Goal: Task Accomplishment & Management: Manage account settings

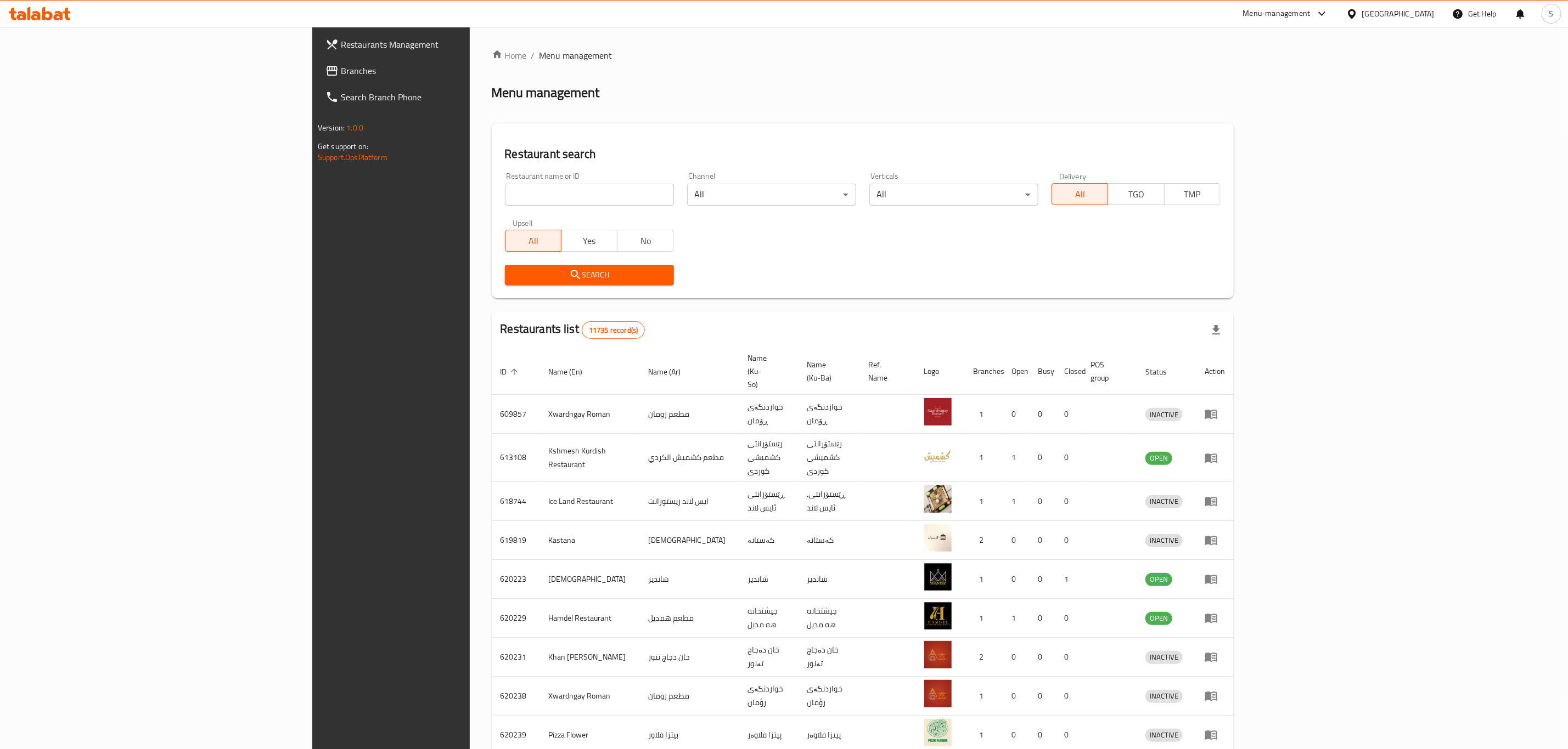
click at [505, 197] on input "search" at bounding box center [589, 194] width 169 height 22
type input "gelato"
click at [513, 278] on span "Search" at bounding box center [589, 275] width 151 height 14
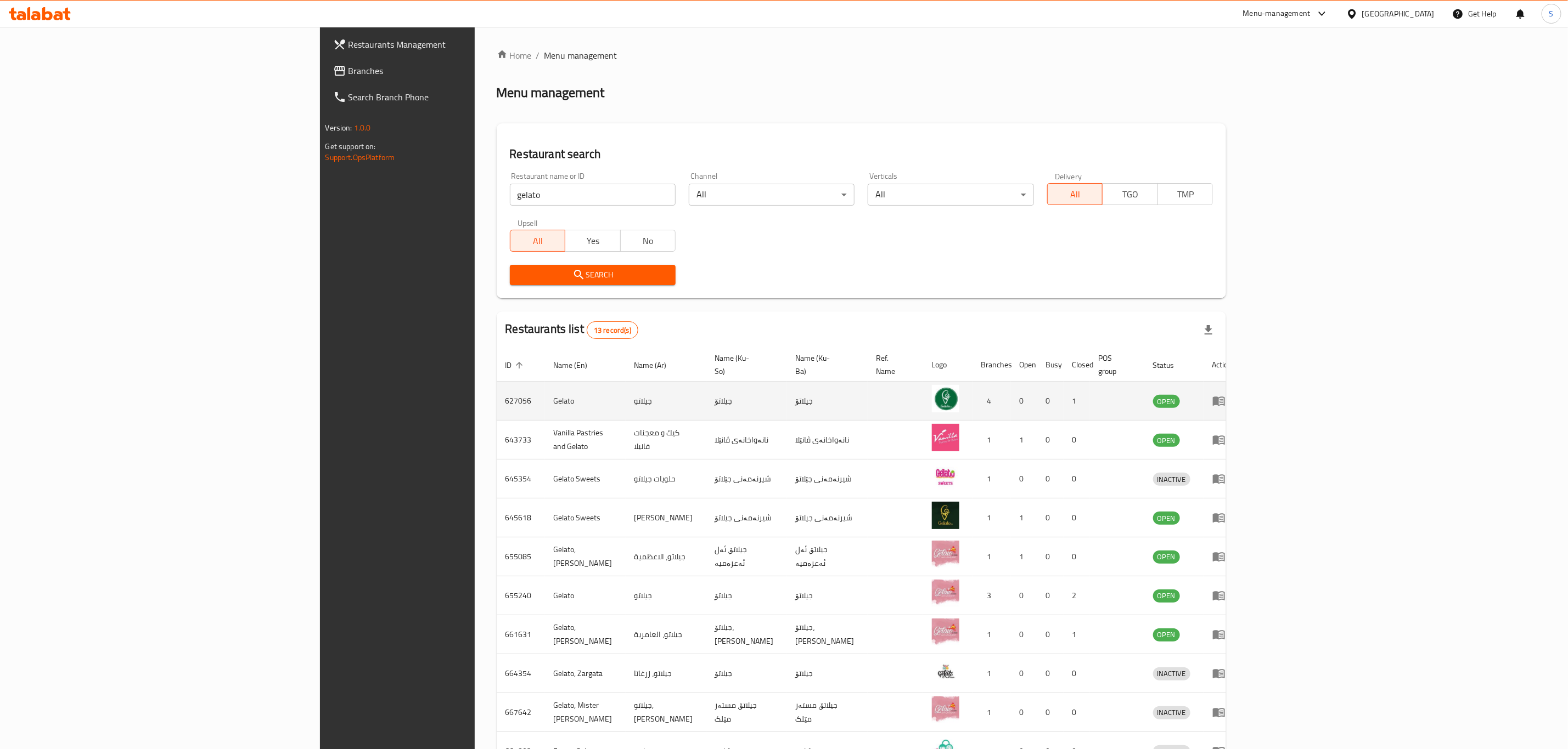
click at [1225, 394] on icon "enhanced table" at bounding box center [1219, 401] width 13 height 13
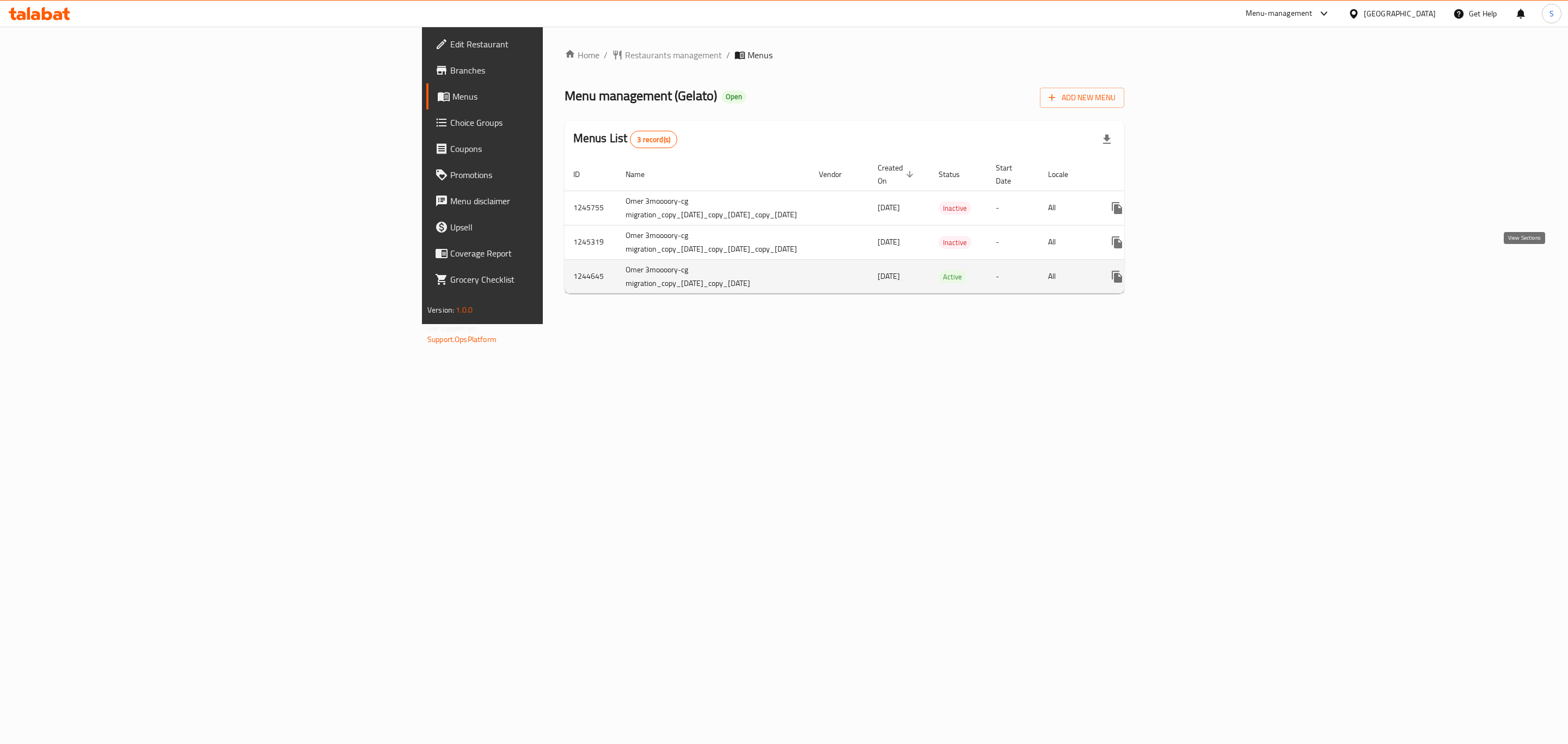
click at [1209, 264] on link "enhanced table" at bounding box center [1196, 277] width 26 height 26
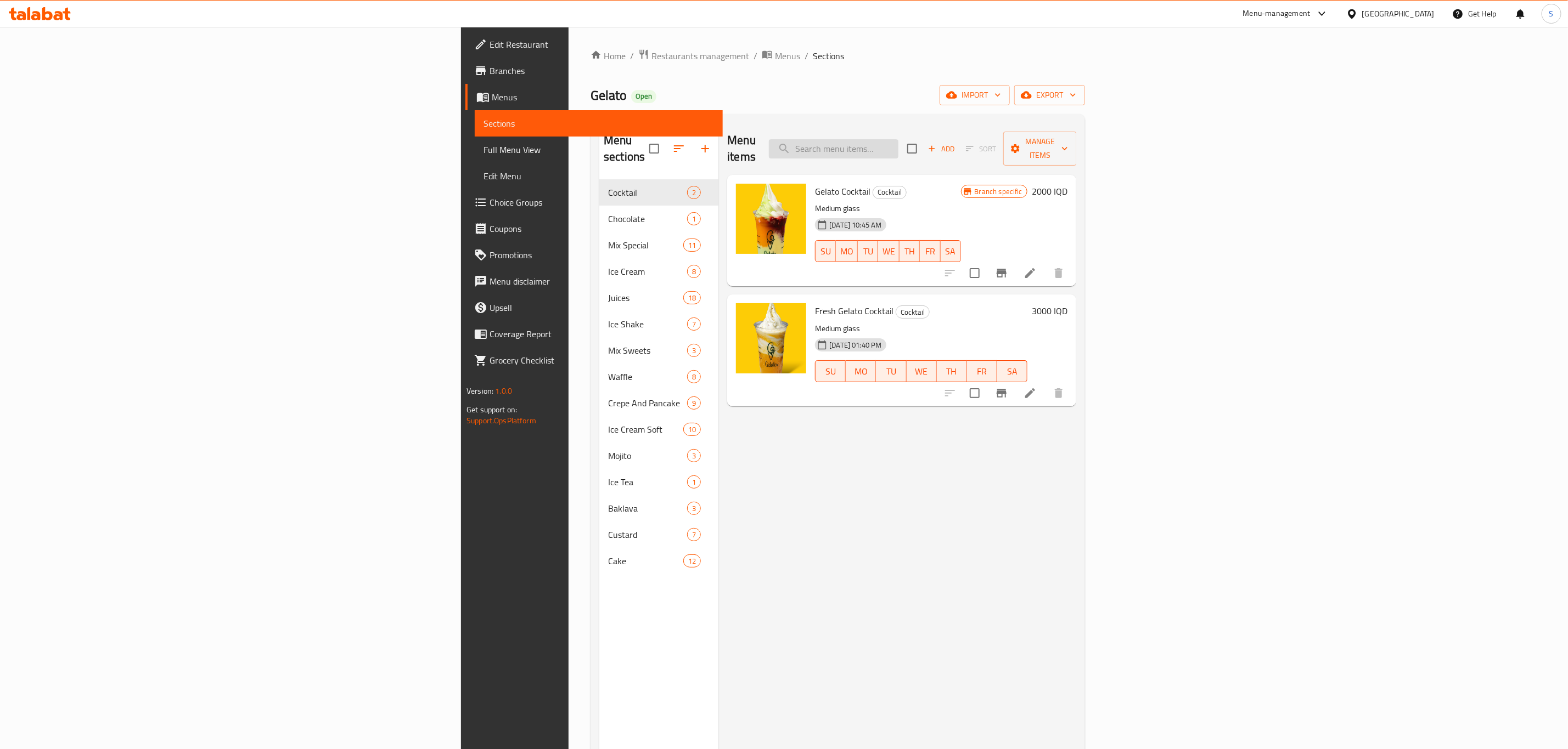
click at [898, 140] on input "search" at bounding box center [834, 149] width 130 height 19
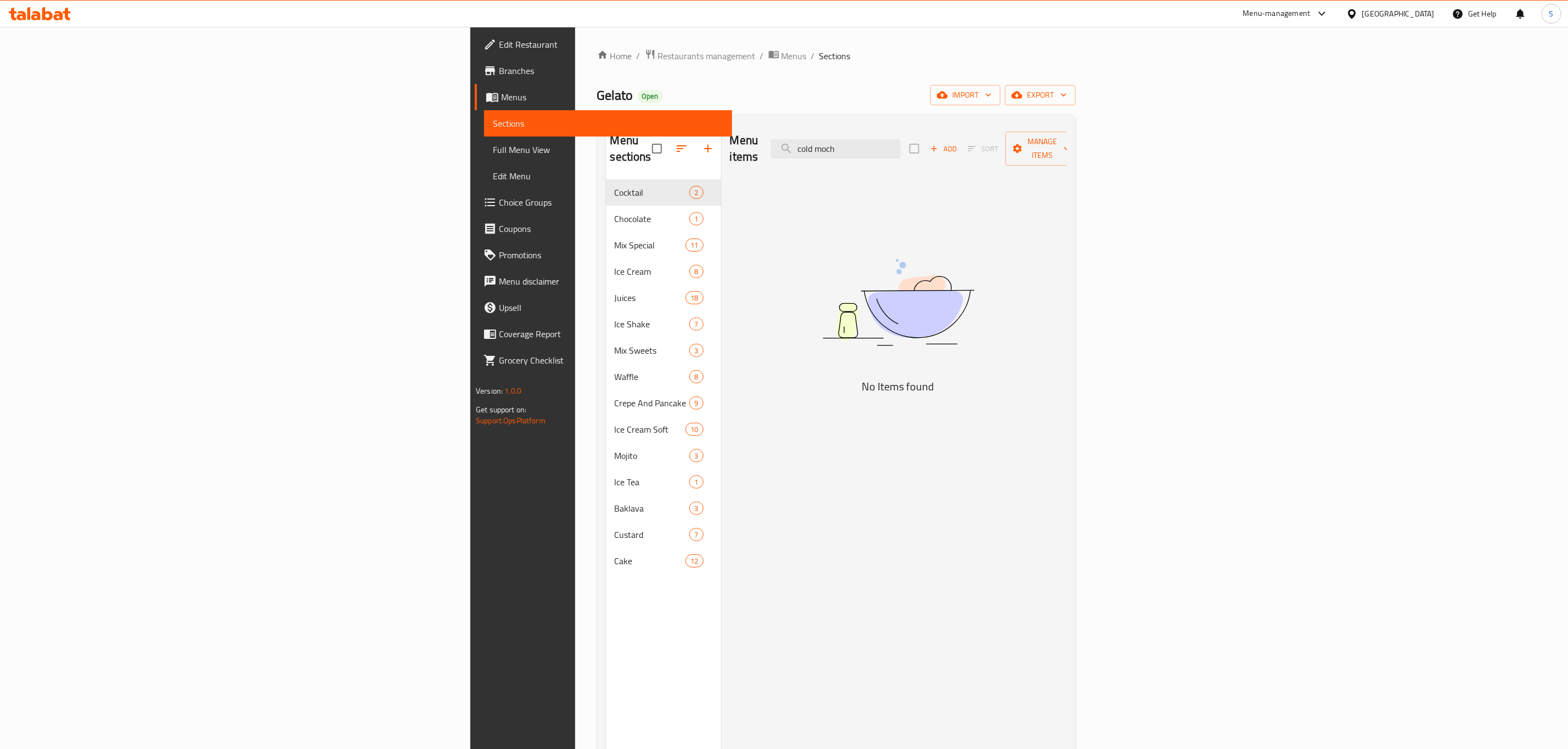
drag, startPoint x: 901, startPoint y: 145, endPoint x: 810, endPoint y: 147, distance: 91.0
click at [819, 149] on div "Menu items cold moch Add Sort Manage items" at bounding box center [898, 149] width 337 height 52
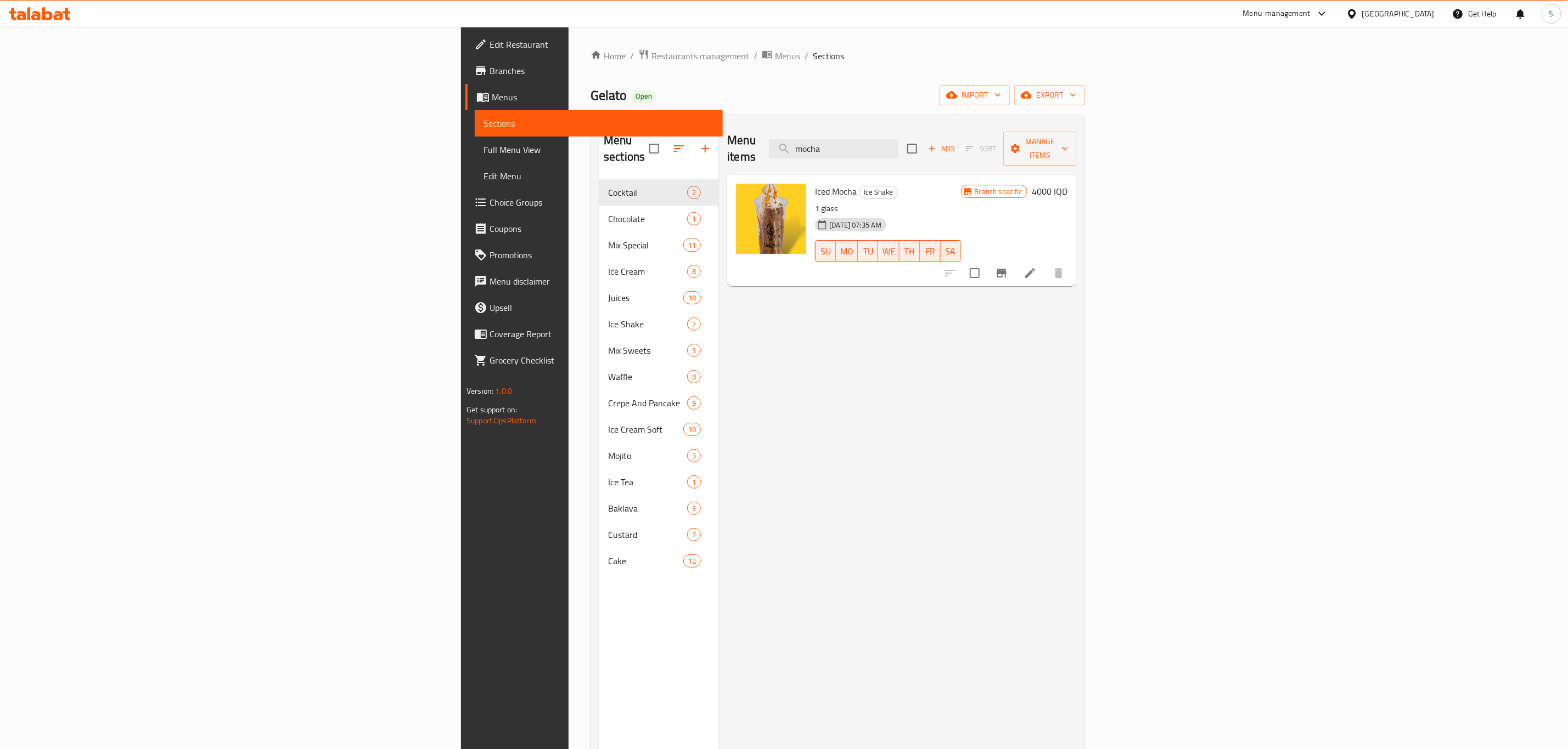
type input "mocha"
click at [815, 183] on span "Iced Mocha" at bounding box center [836, 191] width 42 height 17
copy h6 "Iced Mocha"
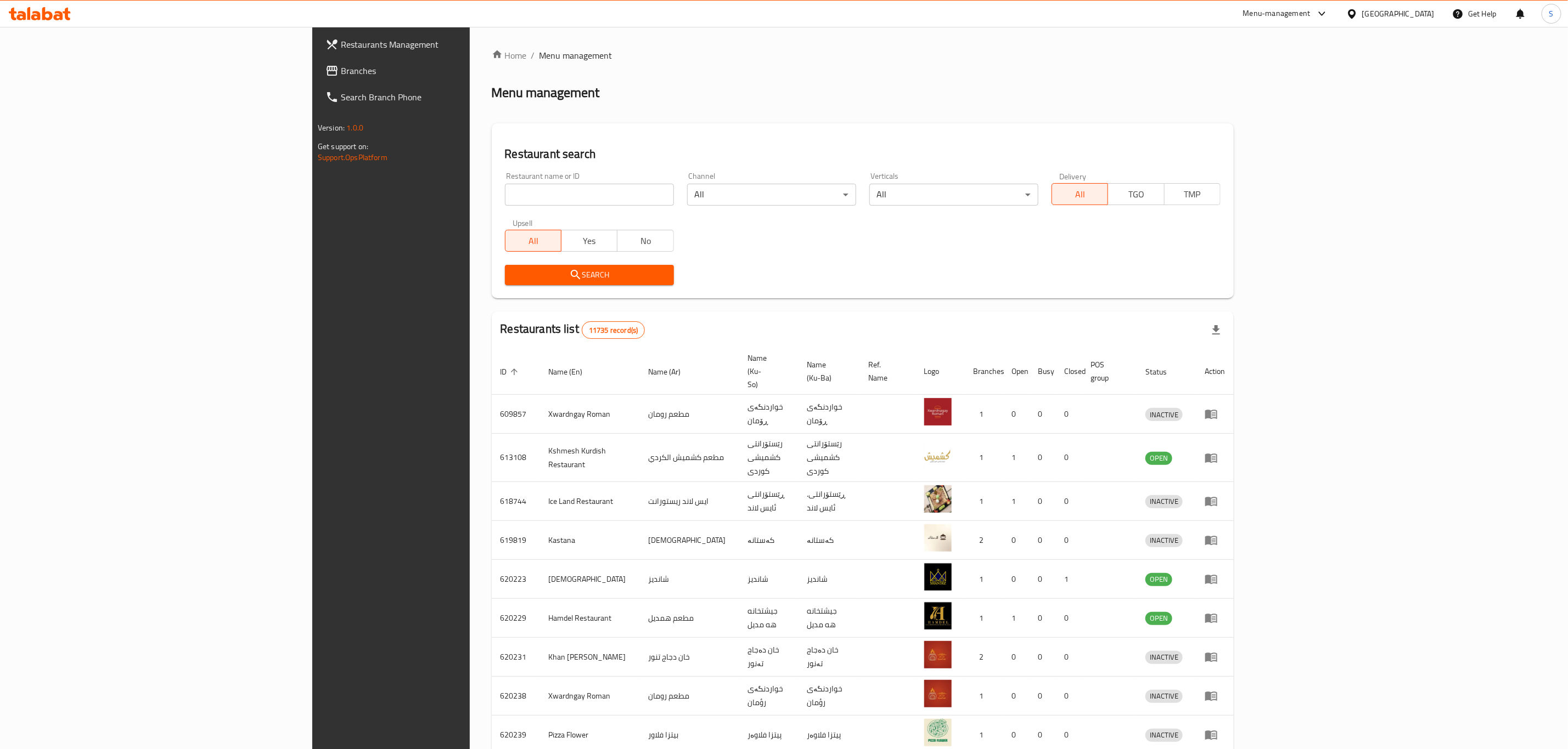
click at [492, 199] on div "Home / Menu management Menu management Restaurant search Restaurant name or ID …" at bounding box center [862, 440] width 742 height 782
click at [505, 199] on input "search" at bounding box center [589, 194] width 169 height 22
click at [505, 194] on input "search" at bounding box center [589, 194] width 169 height 22
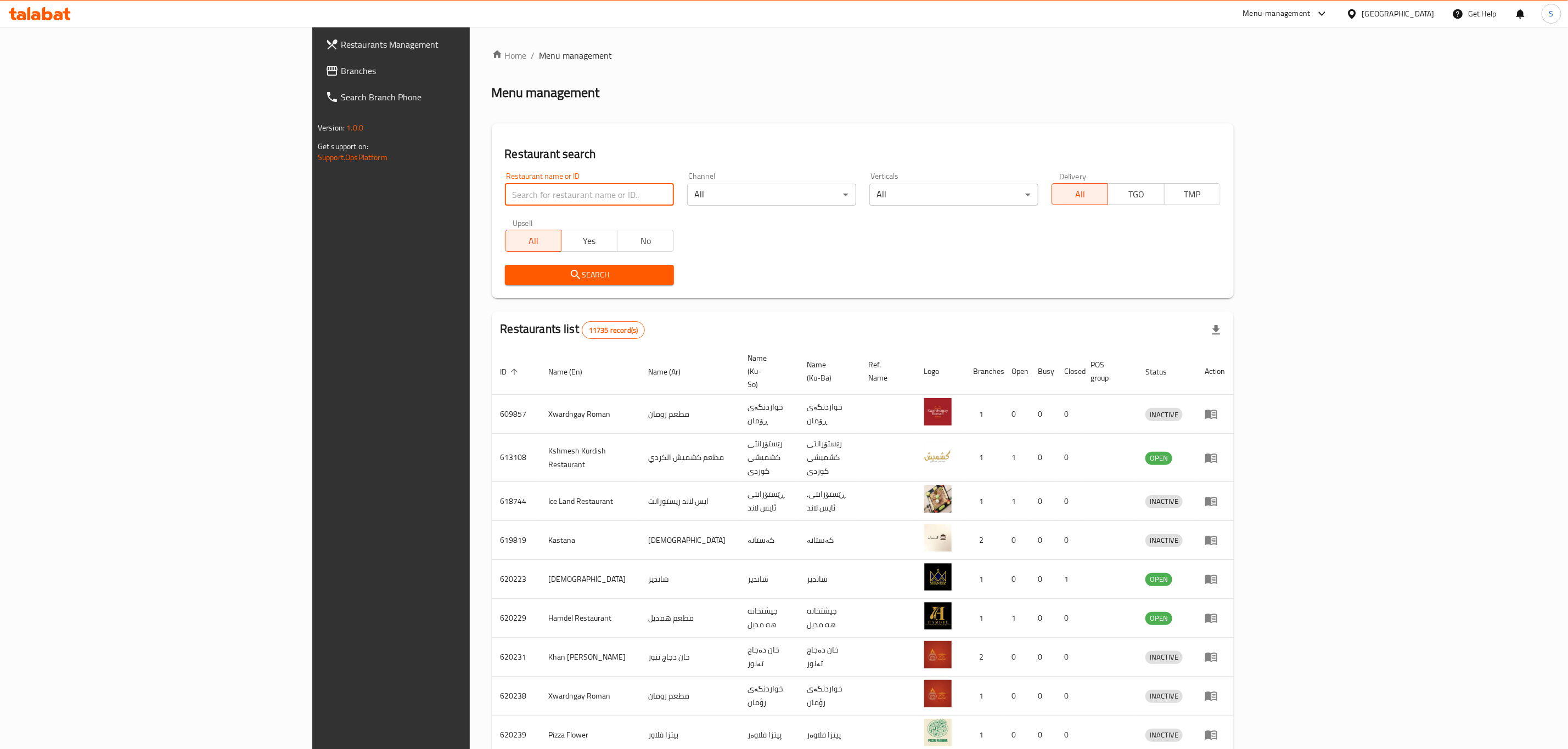
click at [505, 194] on input "search" at bounding box center [589, 194] width 169 height 22
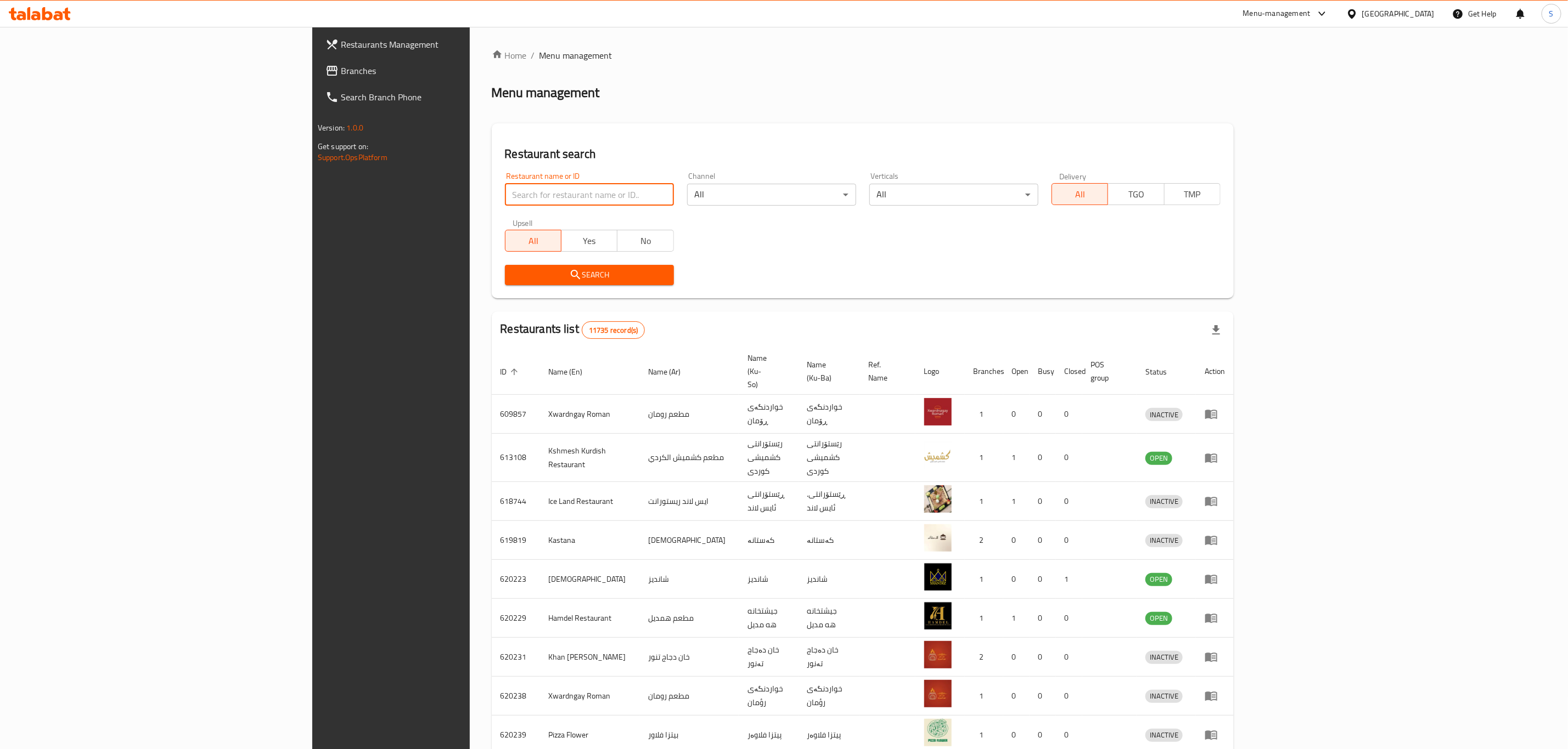
click at [505, 194] on input "search" at bounding box center [589, 194] width 169 height 22
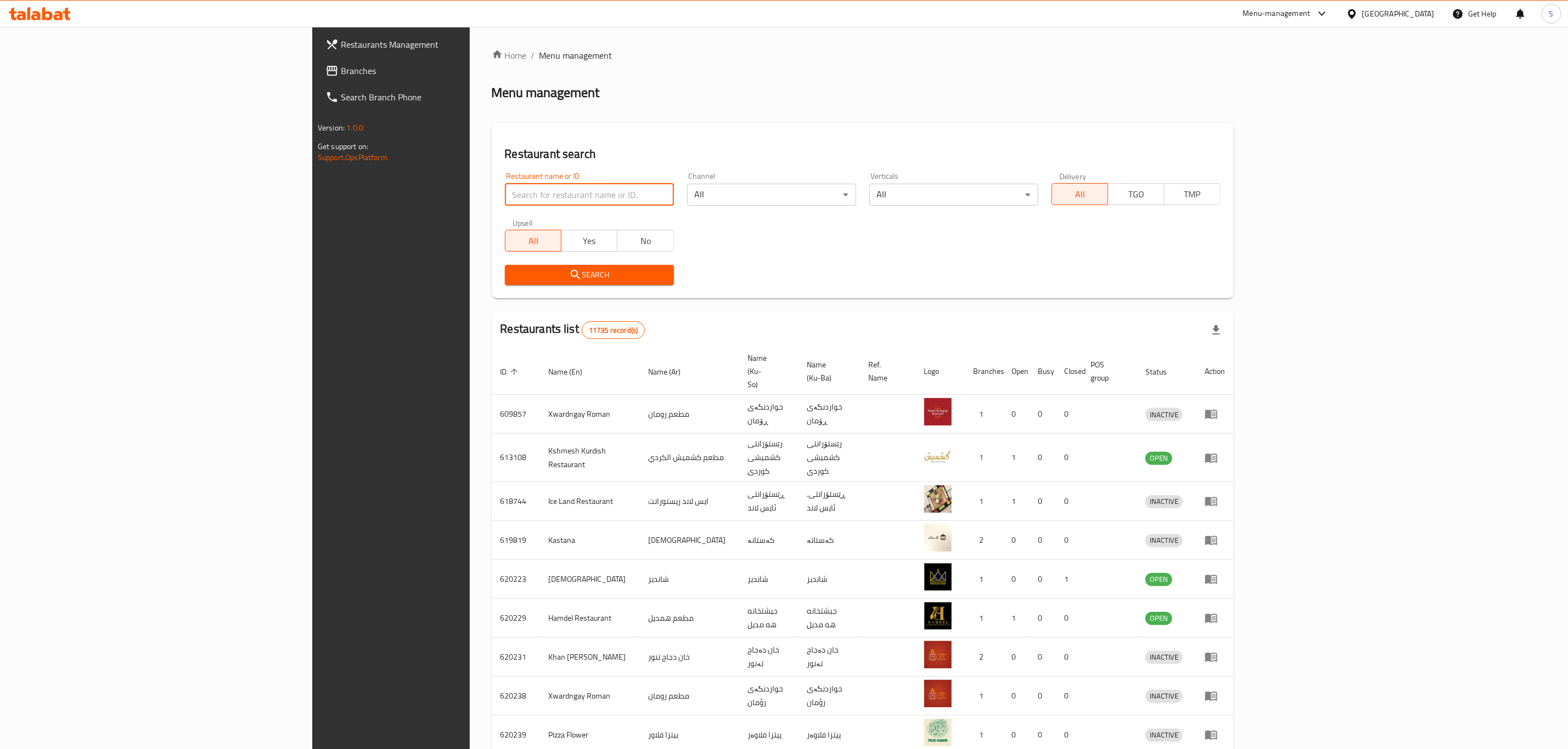
click at [505, 194] on input "search" at bounding box center [589, 194] width 169 height 22
drag, startPoint x: 458, startPoint y: 194, endPoint x: 458, endPoint y: 201, distance: 7.0
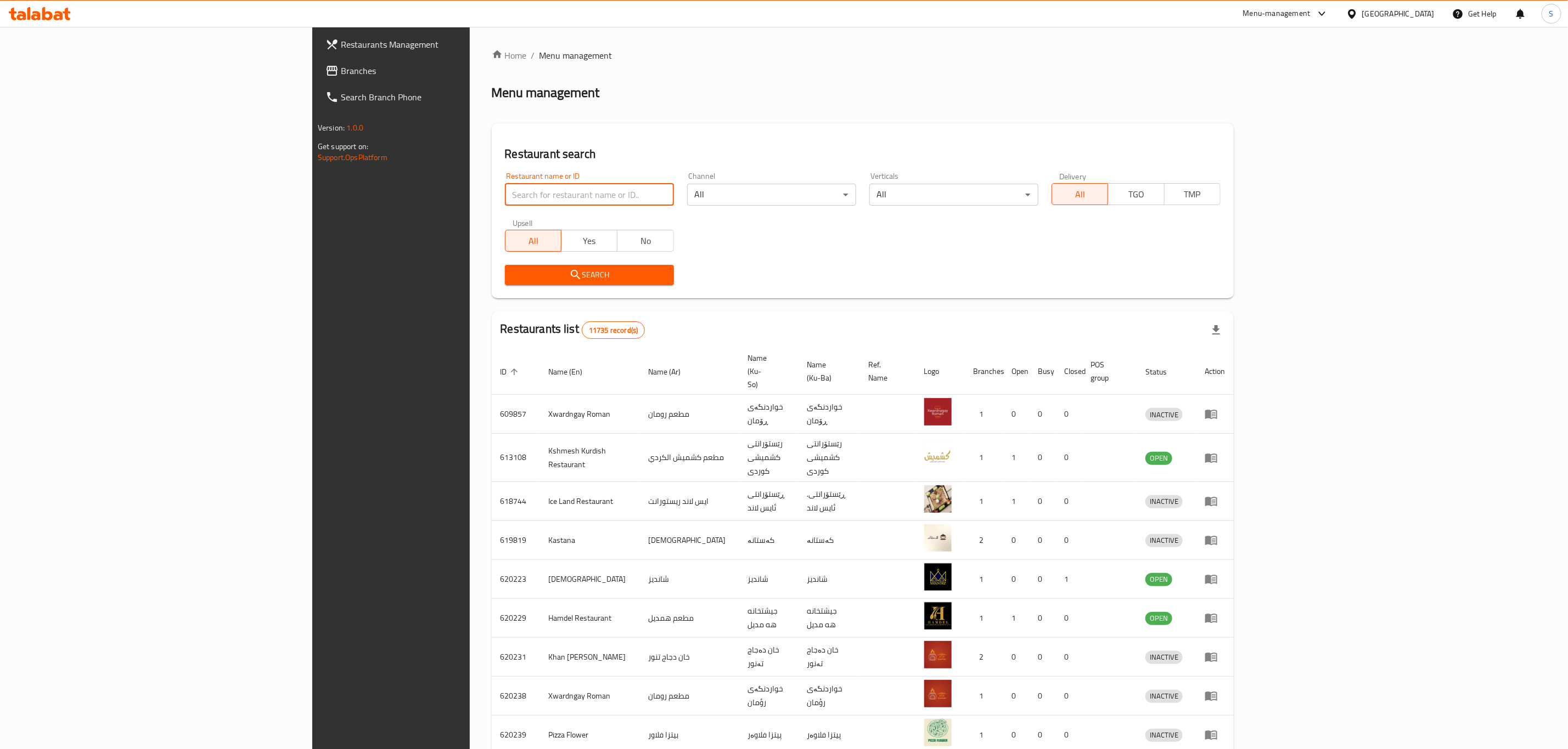
click at [505, 201] on input "search" at bounding box center [589, 194] width 169 height 22
click at [505, 204] on input "search" at bounding box center [589, 194] width 169 height 22
click at [505, 203] on input "search" at bounding box center [589, 194] width 169 height 22
drag, startPoint x: 456, startPoint y: 203, endPoint x: 405, endPoint y: 202, distance: 51.0
click at [505, 202] on input "search" at bounding box center [589, 194] width 169 height 22
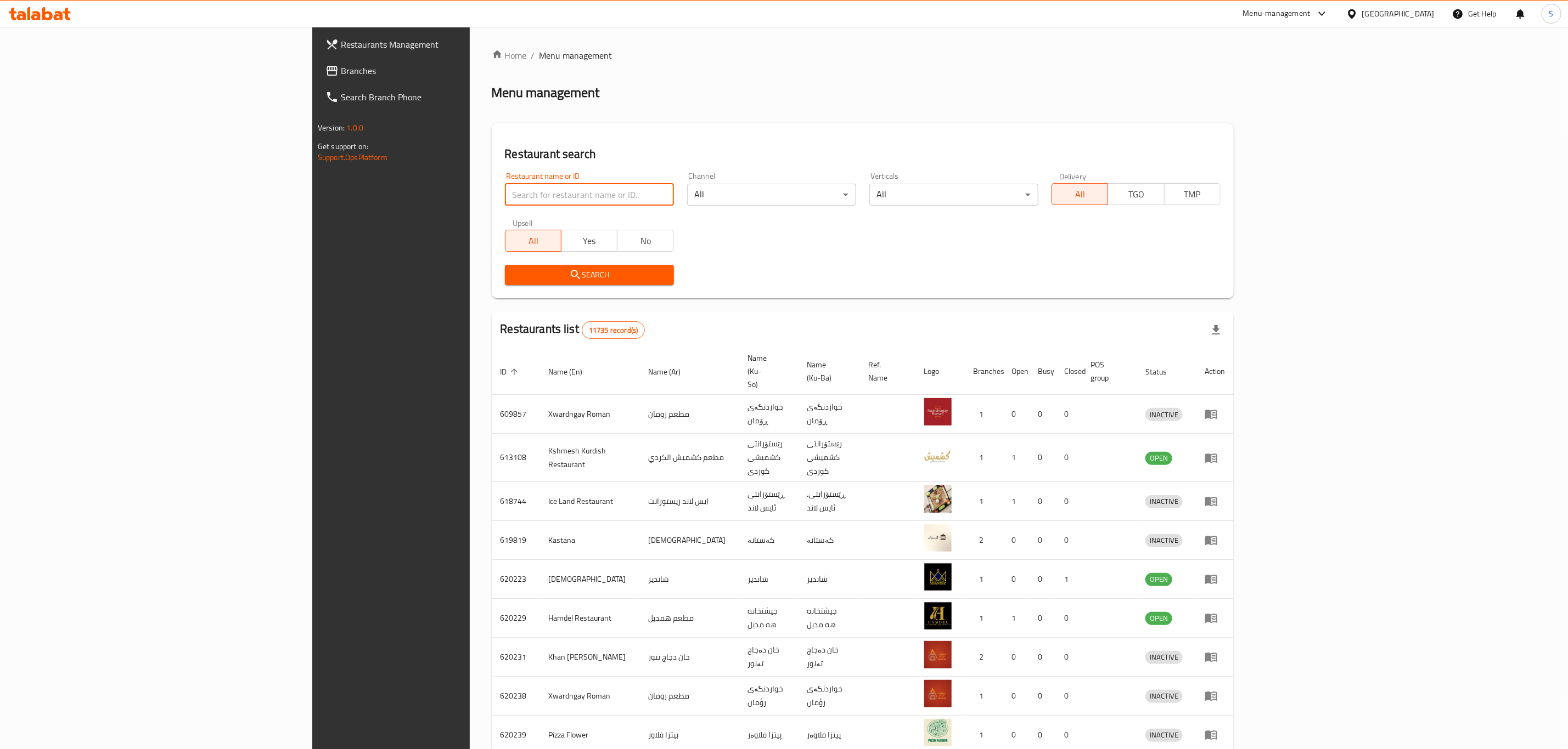
click at [505, 199] on input "search" at bounding box center [589, 194] width 169 height 22
type input "gelato"
click button "Search" at bounding box center [589, 275] width 169 height 20
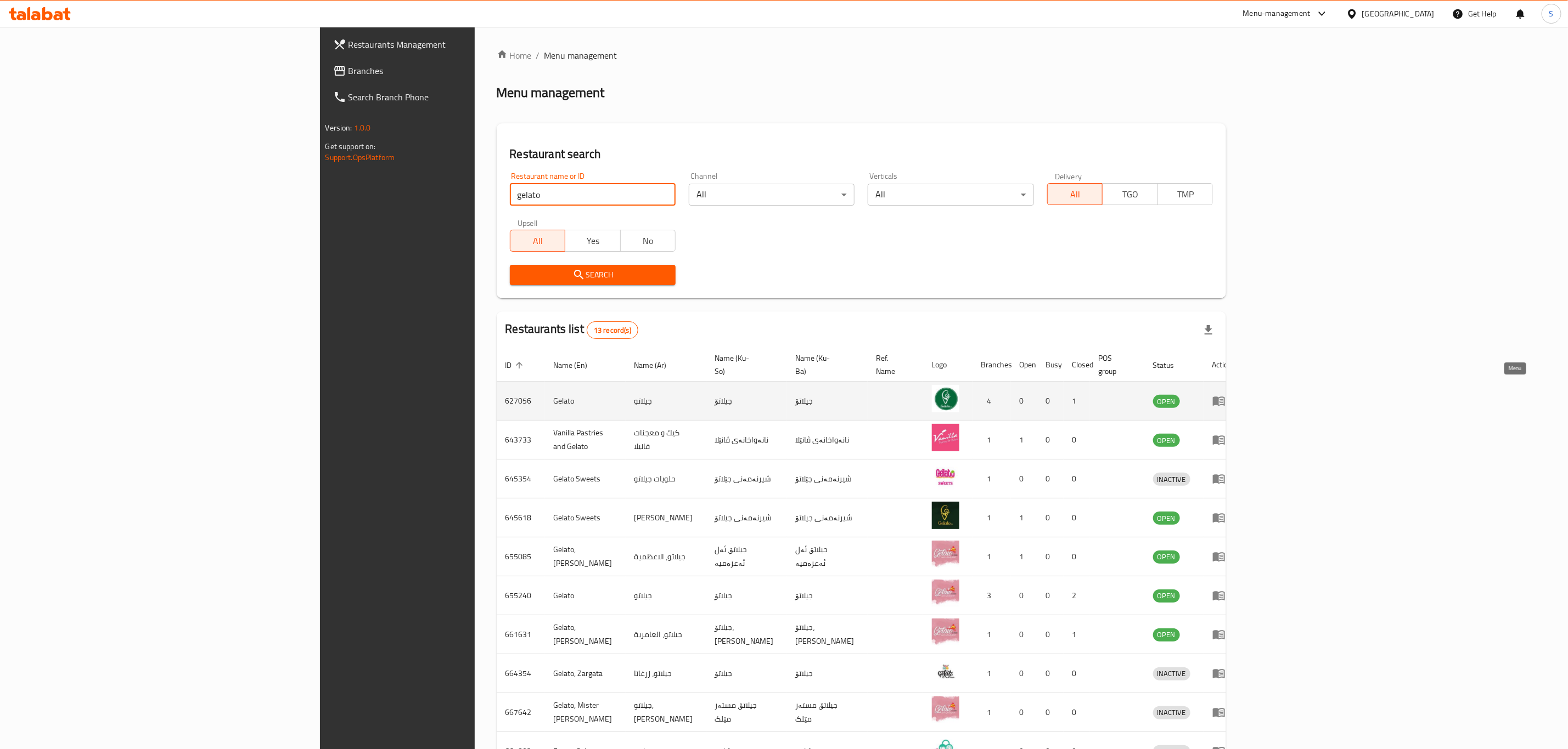
click at [1225, 394] on icon "enhanced table" at bounding box center [1219, 401] width 13 height 13
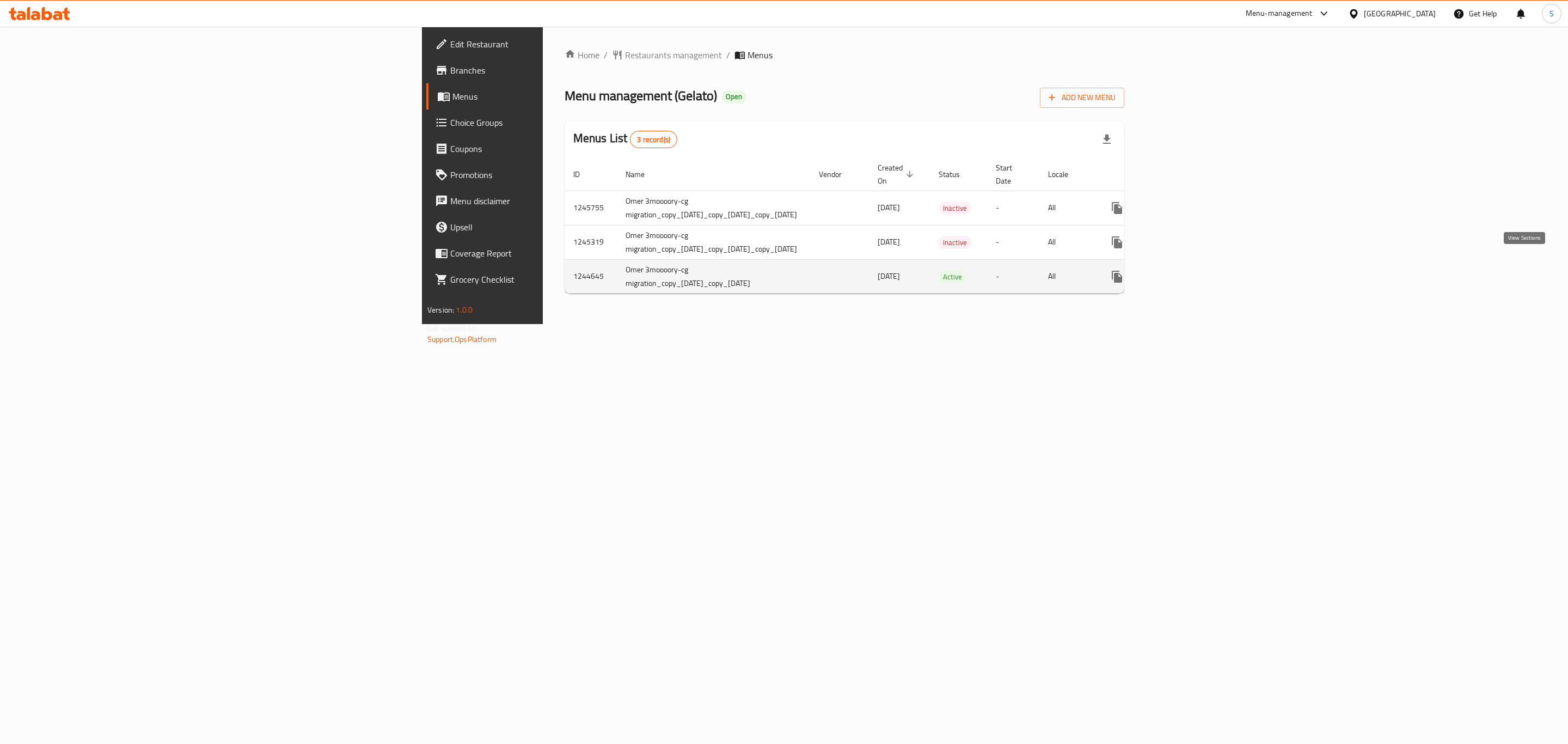
click at [1202, 270] on icon "enhanced table" at bounding box center [1196, 277] width 13 height 13
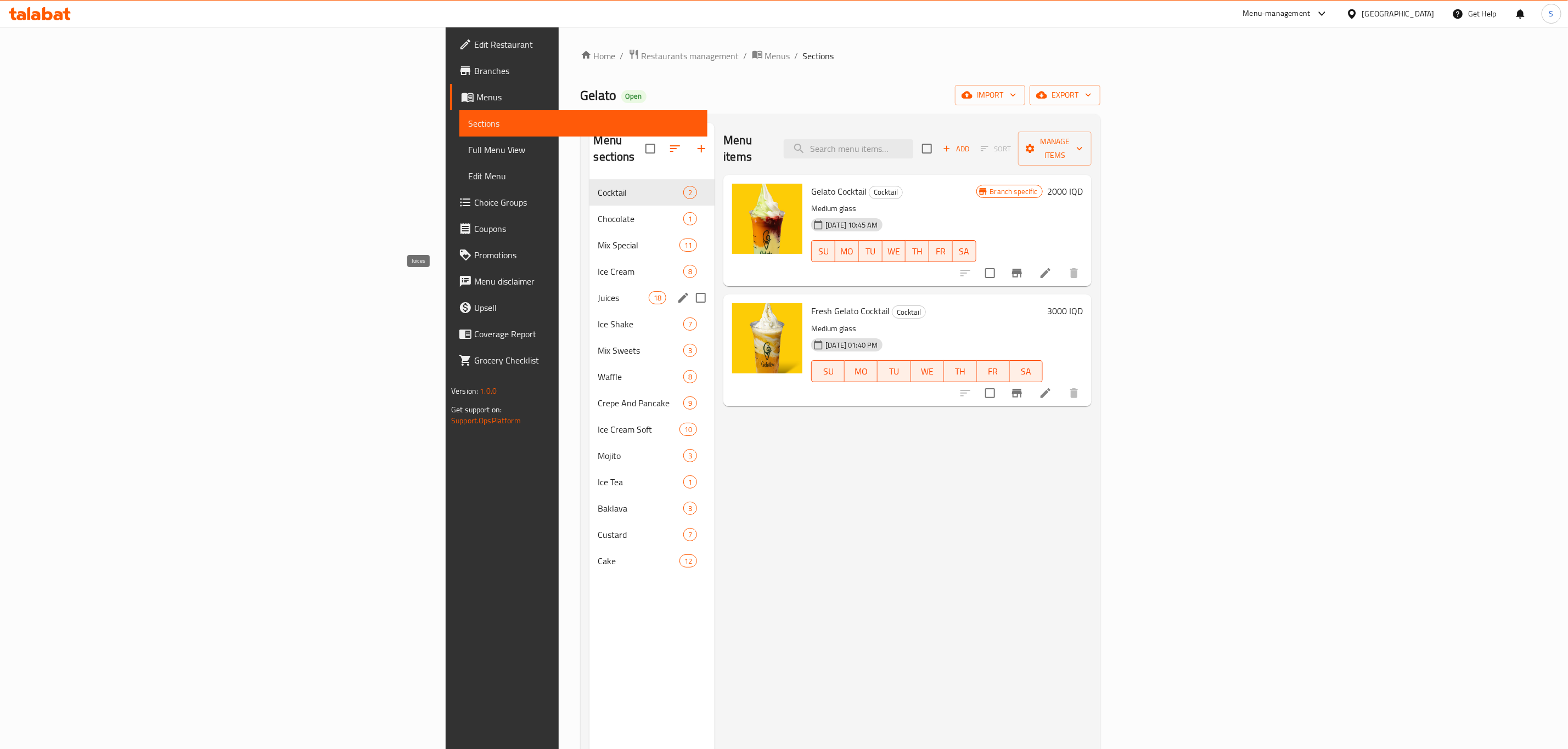
click at [598, 291] on span "Juices" at bounding box center [623, 298] width 51 height 13
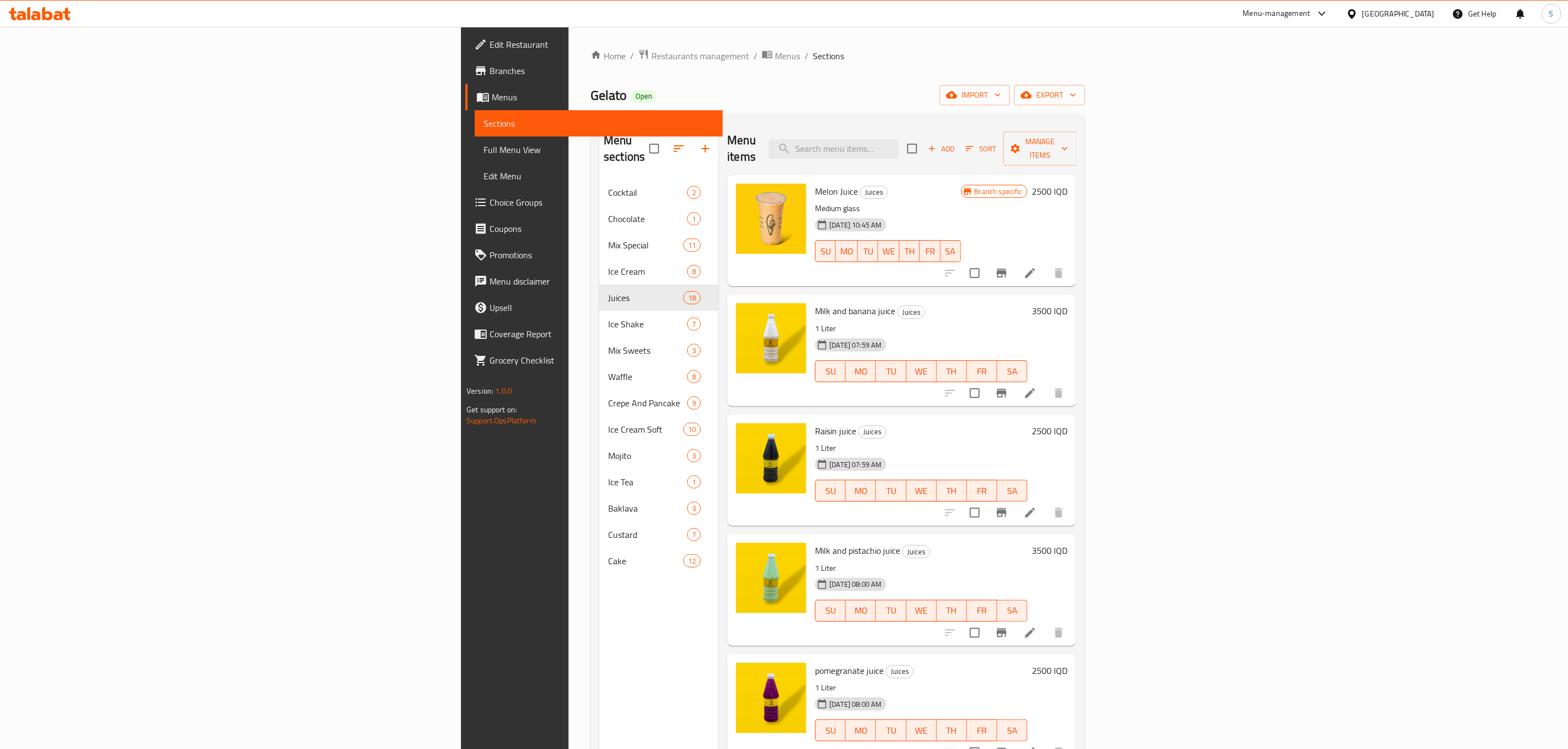
click at [1068, 423] on h6 "2500 IQD" at bounding box center [1050, 430] width 36 height 15
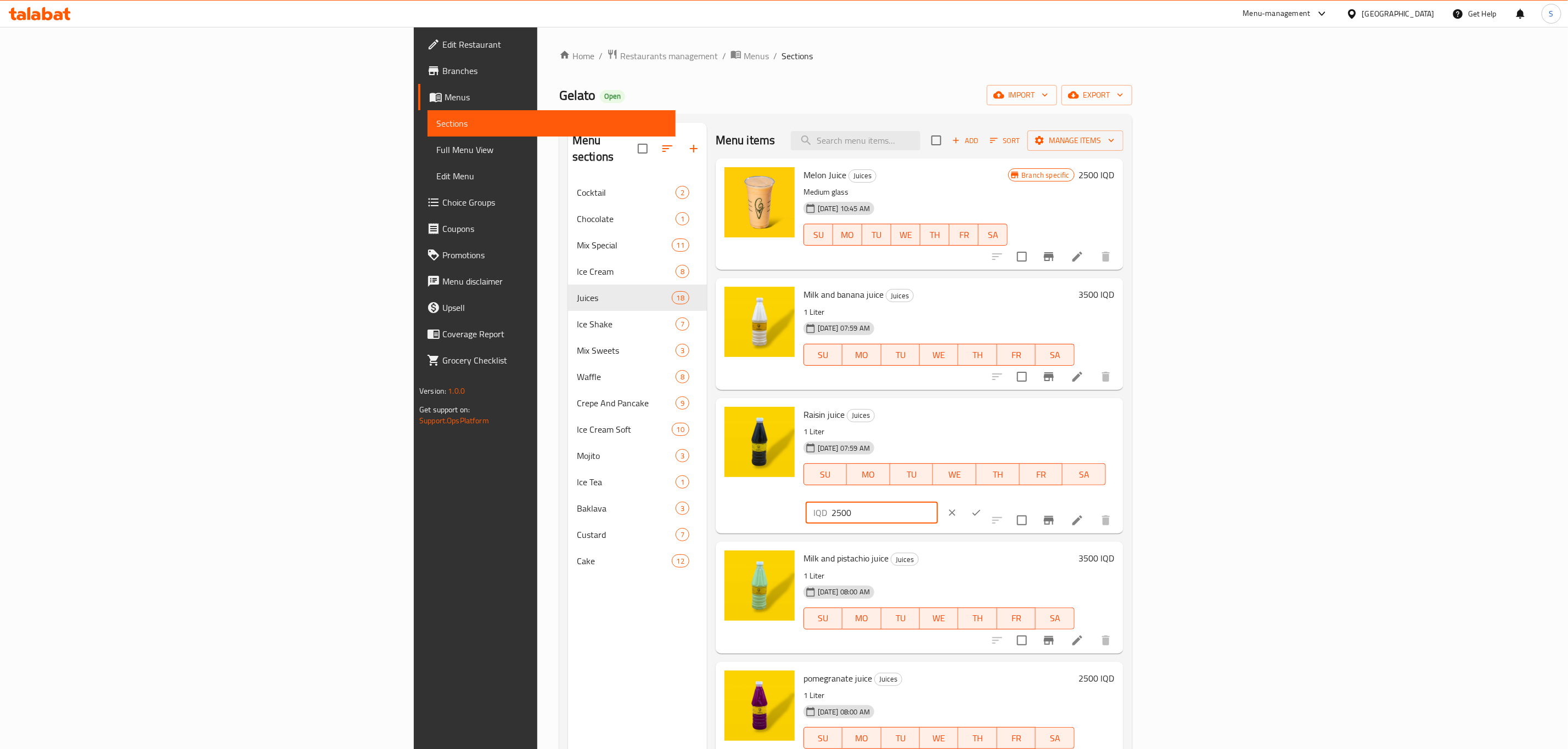
drag, startPoint x: 1342, startPoint y: 428, endPoint x: 1240, endPoint y: 453, distance: 105.0
click at [1119, 453] on div "Raisin juice Juices 1 Liter 04-03-2025 07:59 AM SU MO TU WE TH FR SA IQD 2500 ​" at bounding box center [959, 466] width 320 height 127
type input "3000"
click at [988, 501] on button "ok" at bounding box center [976, 513] width 24 height 24
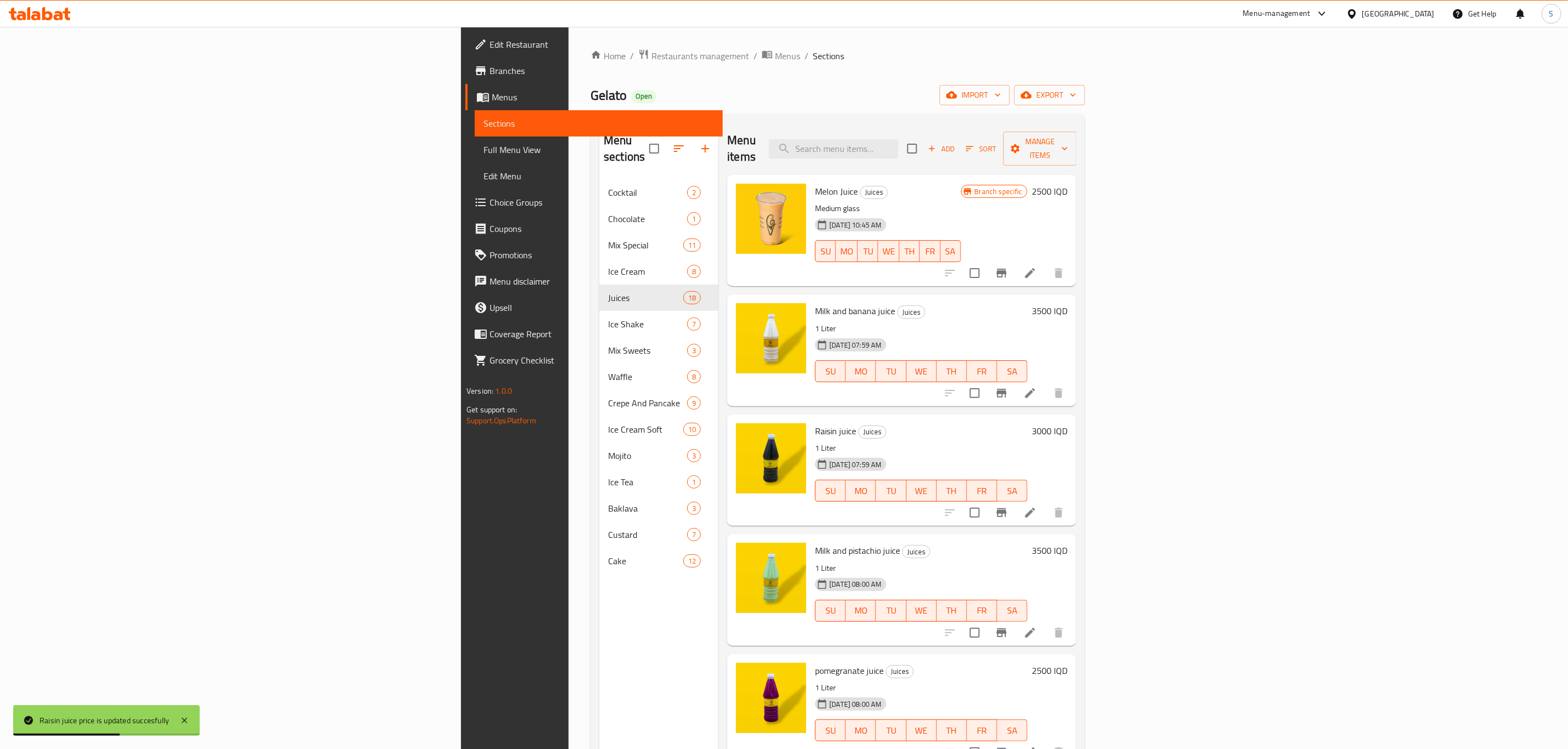
click at [1068, 663] on h6 "2500 IQD" at bounding box center [1050, 671] width 36 height 15
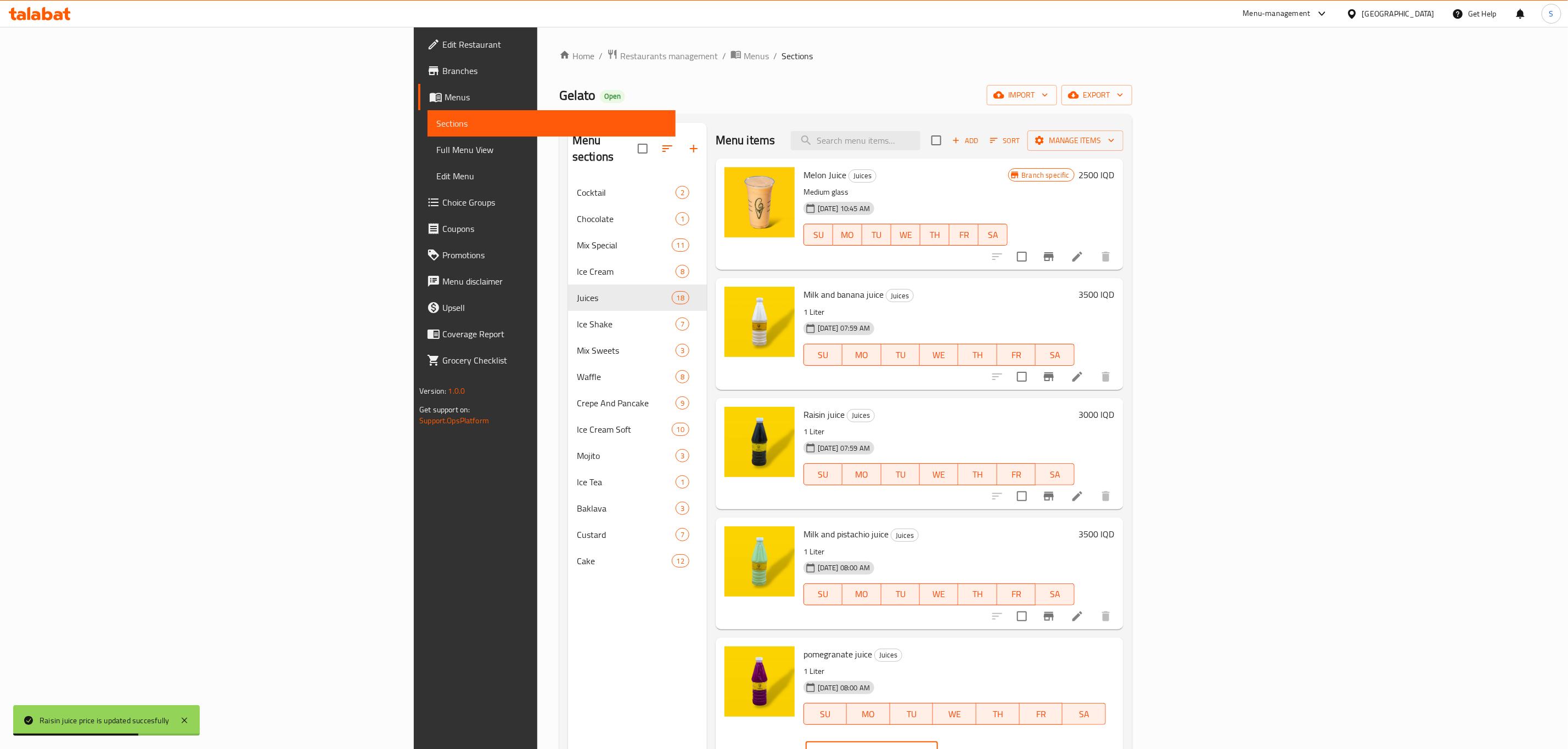
drag, startPoint x: 1322, startPoint y: 662, endPoint x: 1303, endPoint y: 663, distance: 19.0
click at [1119, 663] on div "pomegranate juice Juices 1 Liter 04-03-2025 08:00 AM SU MO TU WE TH FR SA IQD 2…" at bounding box center [959, 706] width 320 height 127
paste input "30"
type input "3000"
click at [988, 740] on button "ok" at bounding box center [976, 753] width 24 height 24
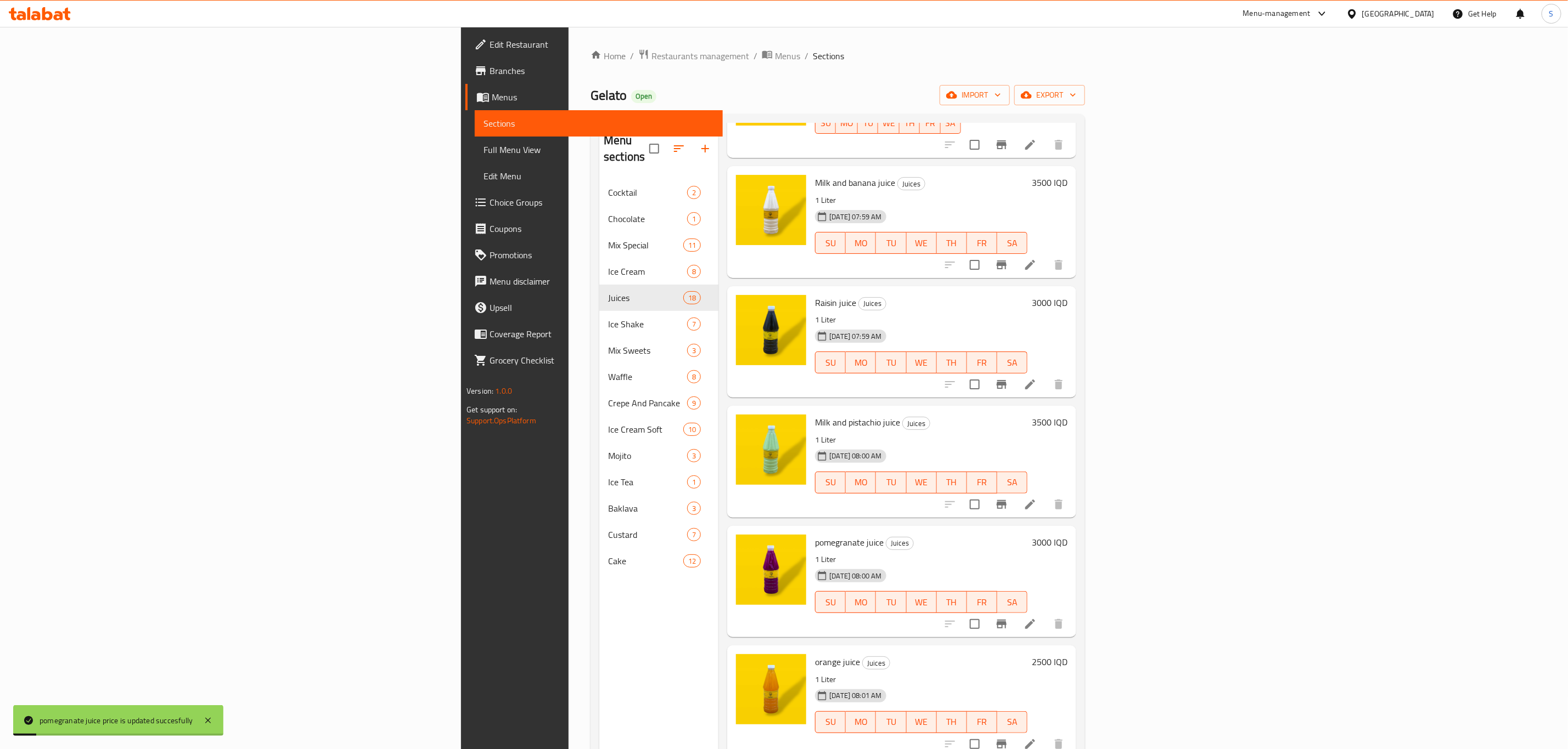
scroll to position [247, 0]
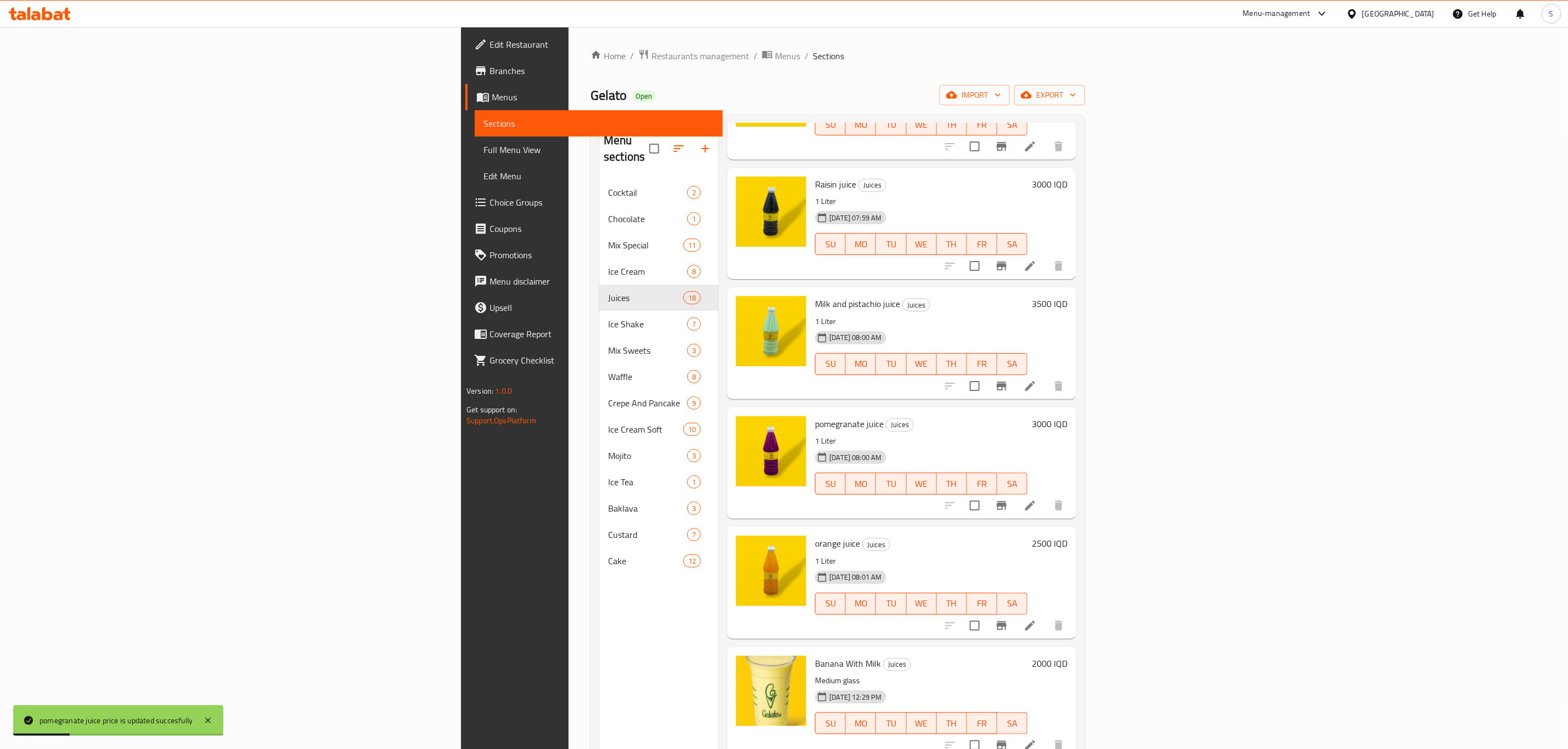
click at [1072, 532] on div "orange juice Juices 1 Liter 04-03-2025 08:01 AM SU MO TU WE TH FR SA 2500 IQD" at bounding box center [941, 583] width 261 height 103
click at [1068, 536] on h6 "2500 IQD" at bounding box center [1050, 543] width 36 height 15
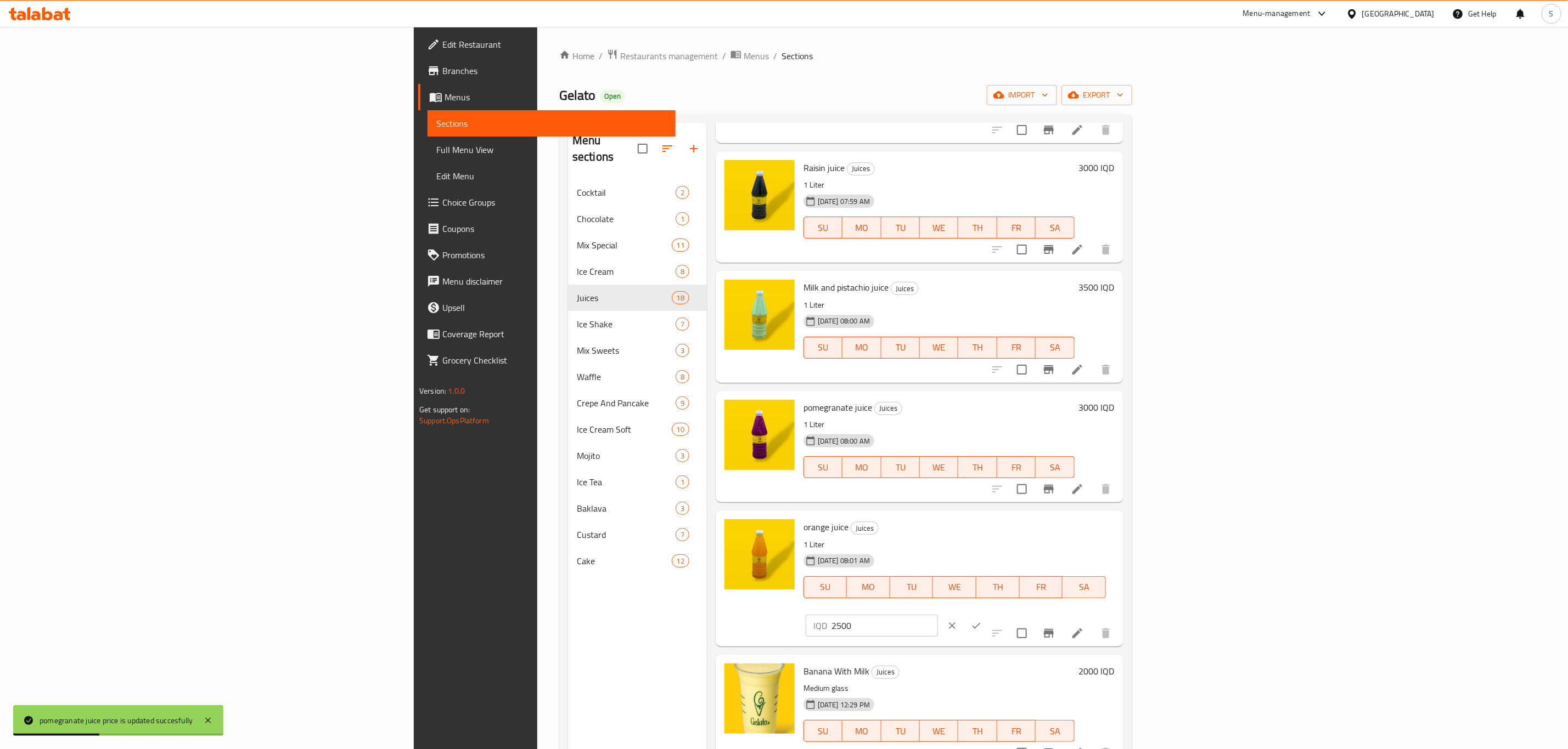
drag, startPoint x: 1389, startPoint y: 533, endPoint x: 1269, endPoint y: 525, distance: 120.3
click at [1119, 525] on div "orange juice Juices 1 Liter 04-03-2025 08:01 AM SU MO TU WE TH FR SA IQD 2500 ​" at bounding box center [959, 578] width 320 height 127
paste input "30"
type input "3000"
click at [982, 620] on icon "ok" at bounding box center [976, 625] width 11 height 11
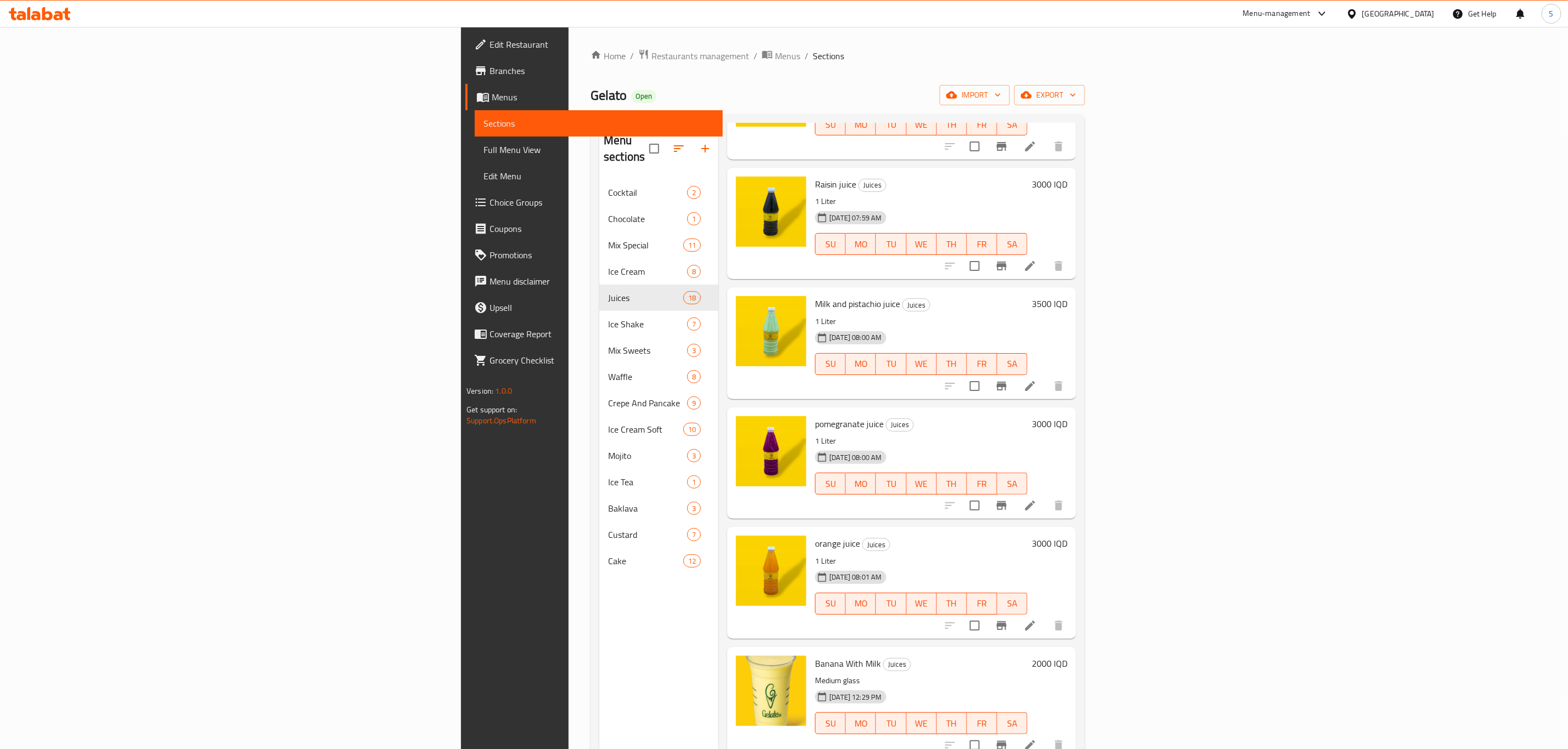
drag, startPoint x: 71, startPoint y: 50, endPoint x: 124, endPoint y: 59, distance: 53.8
click at [490, 50] on span "Edit Restaurant" at bounding box center [602, 45] width 225 height 13
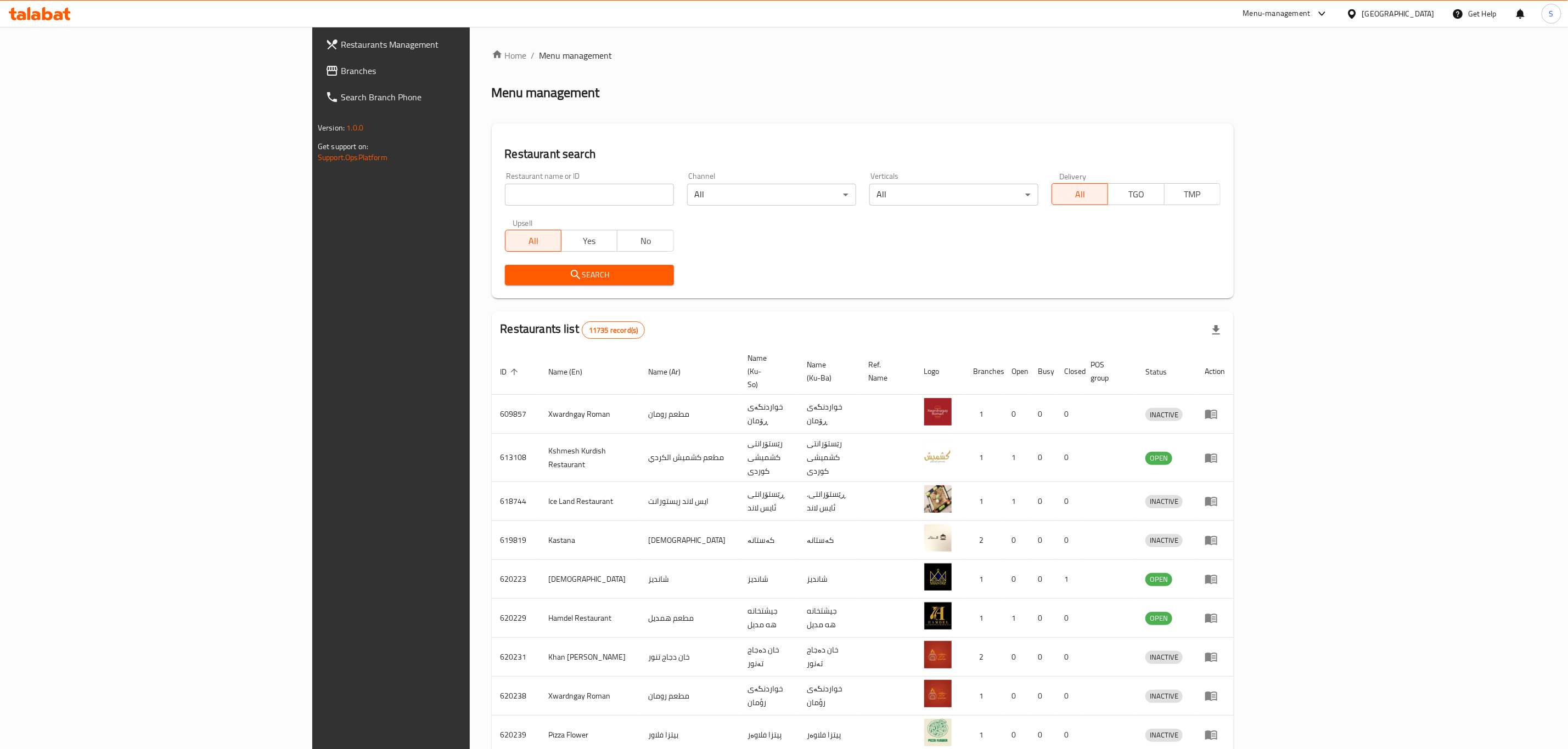
drag, startPoint x: 518, startPoint y: 189, endPoint x: 528, endPoint y: 208, distance: 21.5
click at [518, 189] on input "search" at bounding box center [589, 194] width 169 height 22
type input "g"
click button "Search" at bounding box center [589, 275] width 169 height 20
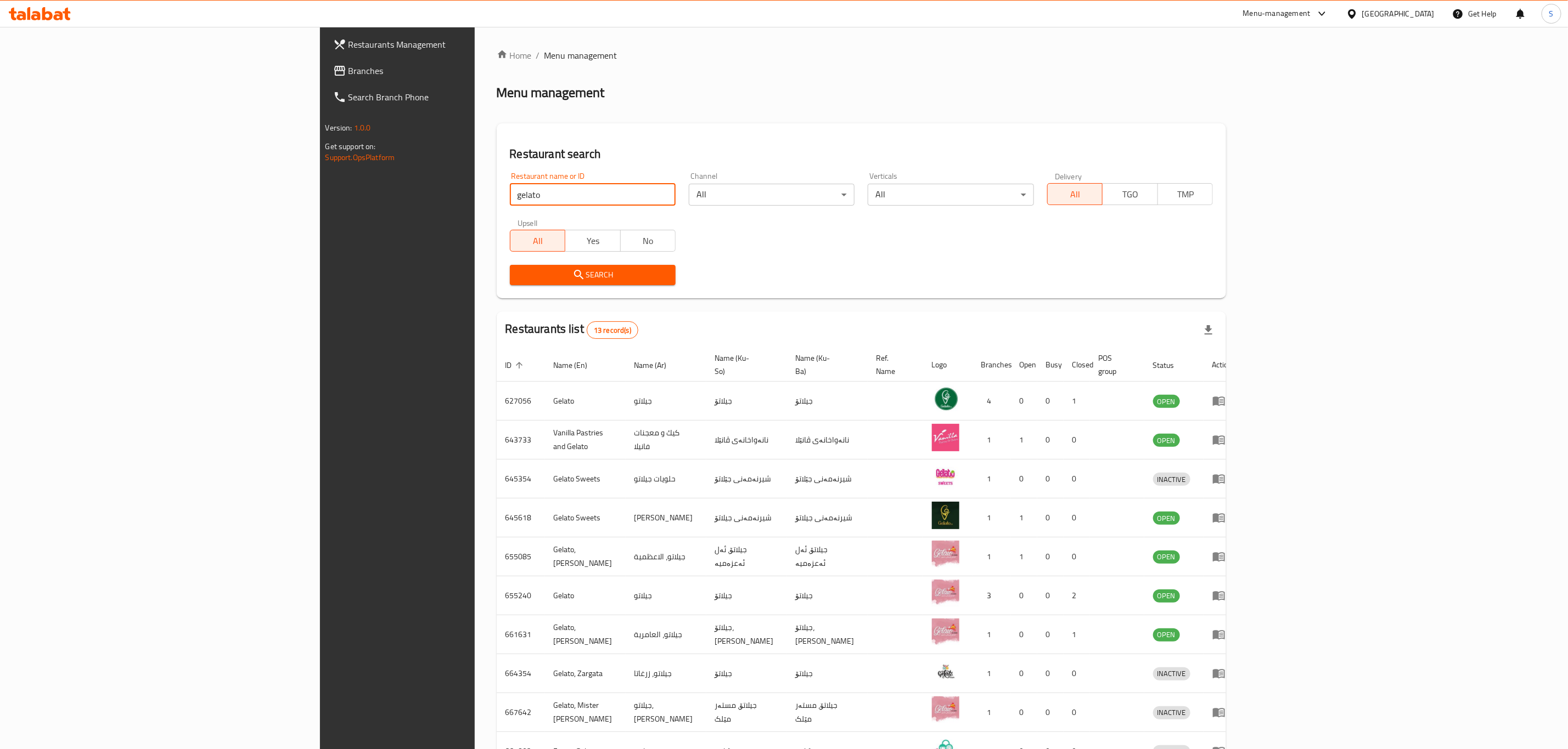
type input "gelato sweets"
click at [518, 275] on span "Search" at bounding box center [592, 275] width 148 height 14
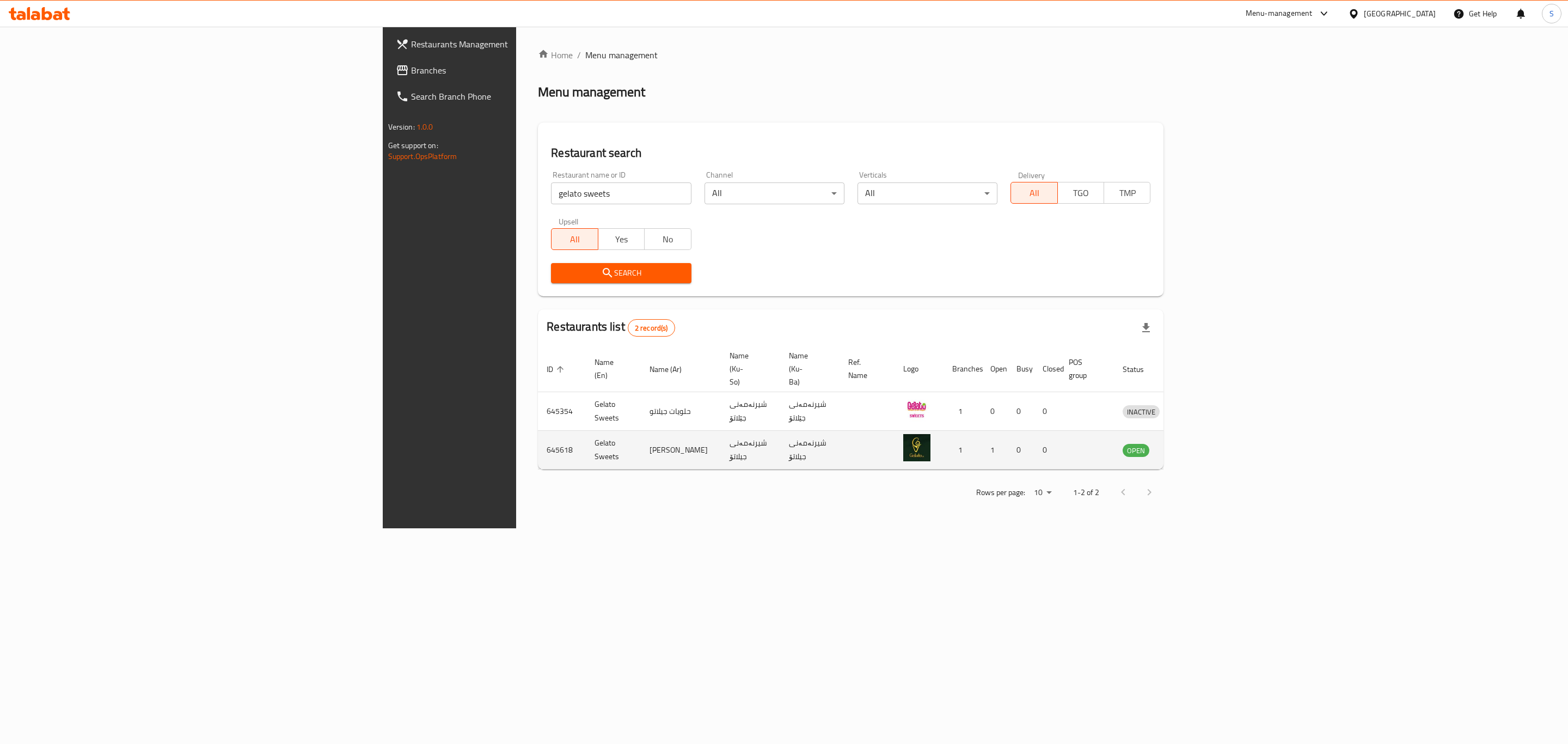
click at [1194, 443] on icon "enhanced table" at bounding box center [1188, 450] width 13 height 13
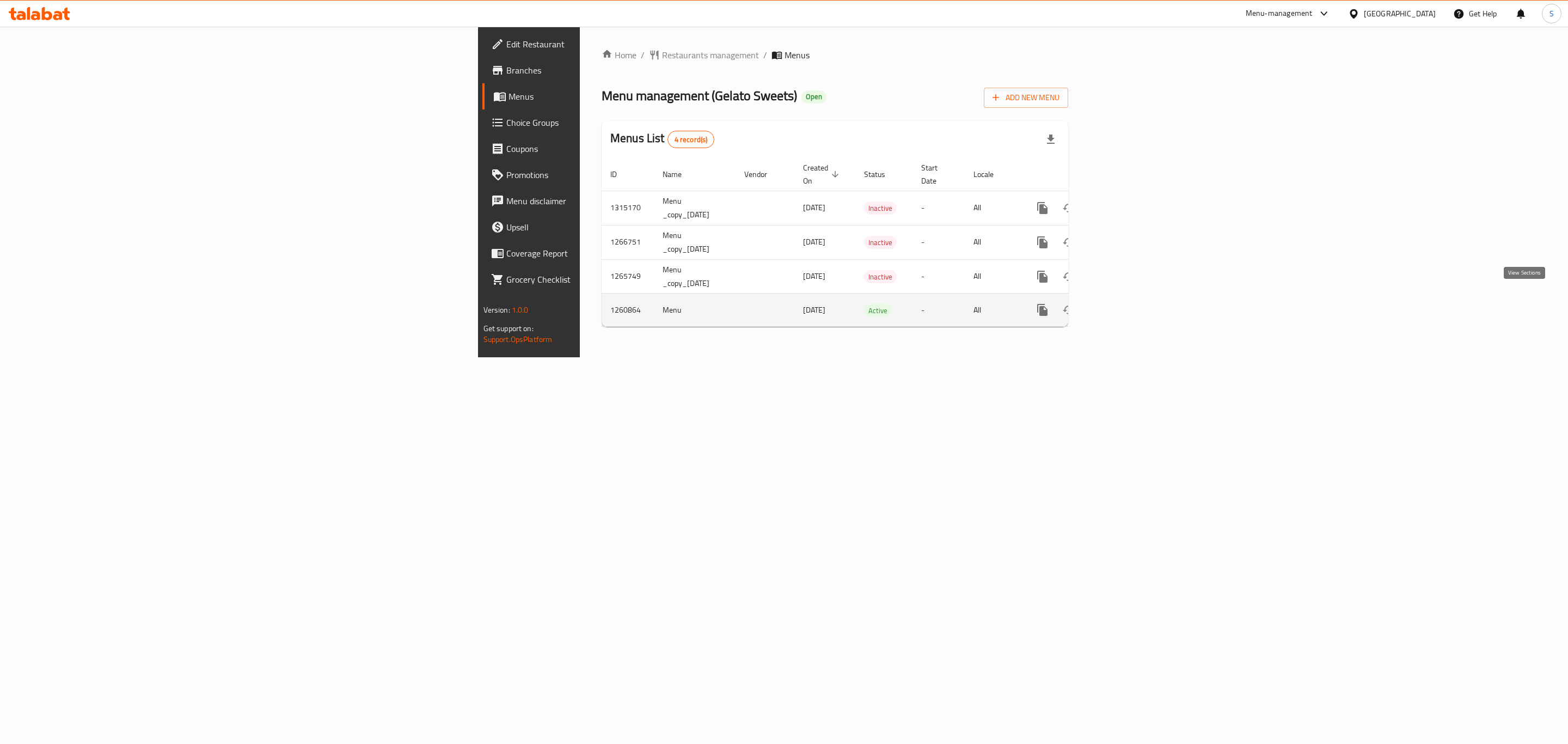
click at [1134, 297] on link "enhanced table" at bounding box center [1121, 309] width 26 height 26
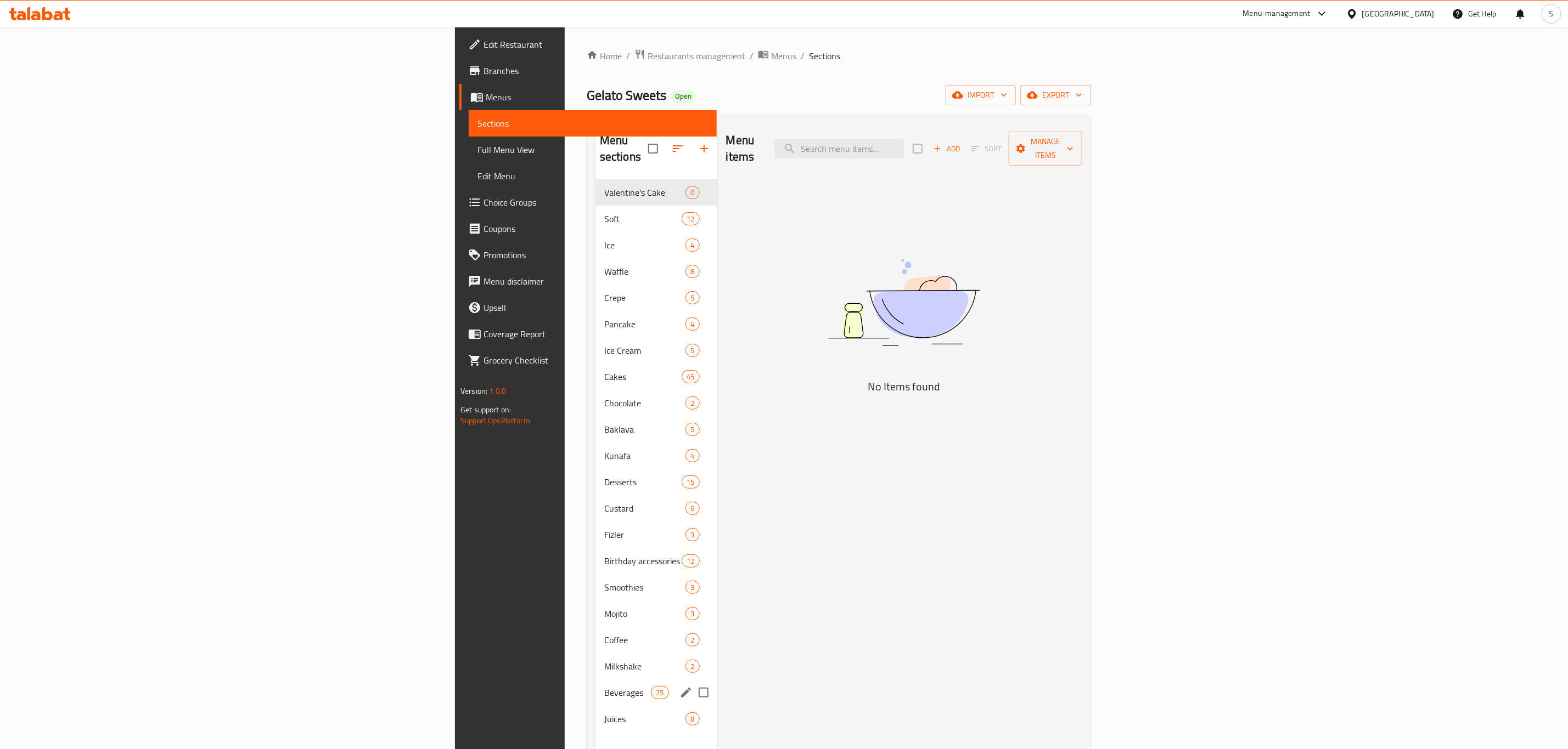
drag, startPoint x: 345, startPoint y: 688, endPoint x: 349, endPoint y: 708, distance: 20.4
click at [595, 707] on div "Valentine's Cake 0 Soft 12 Ice 4 Waffle 8 Crepe 5 Pancake 4 Ice Cream 5 Cakes 4…" at bounding box center [656, 455] width 122 height 553
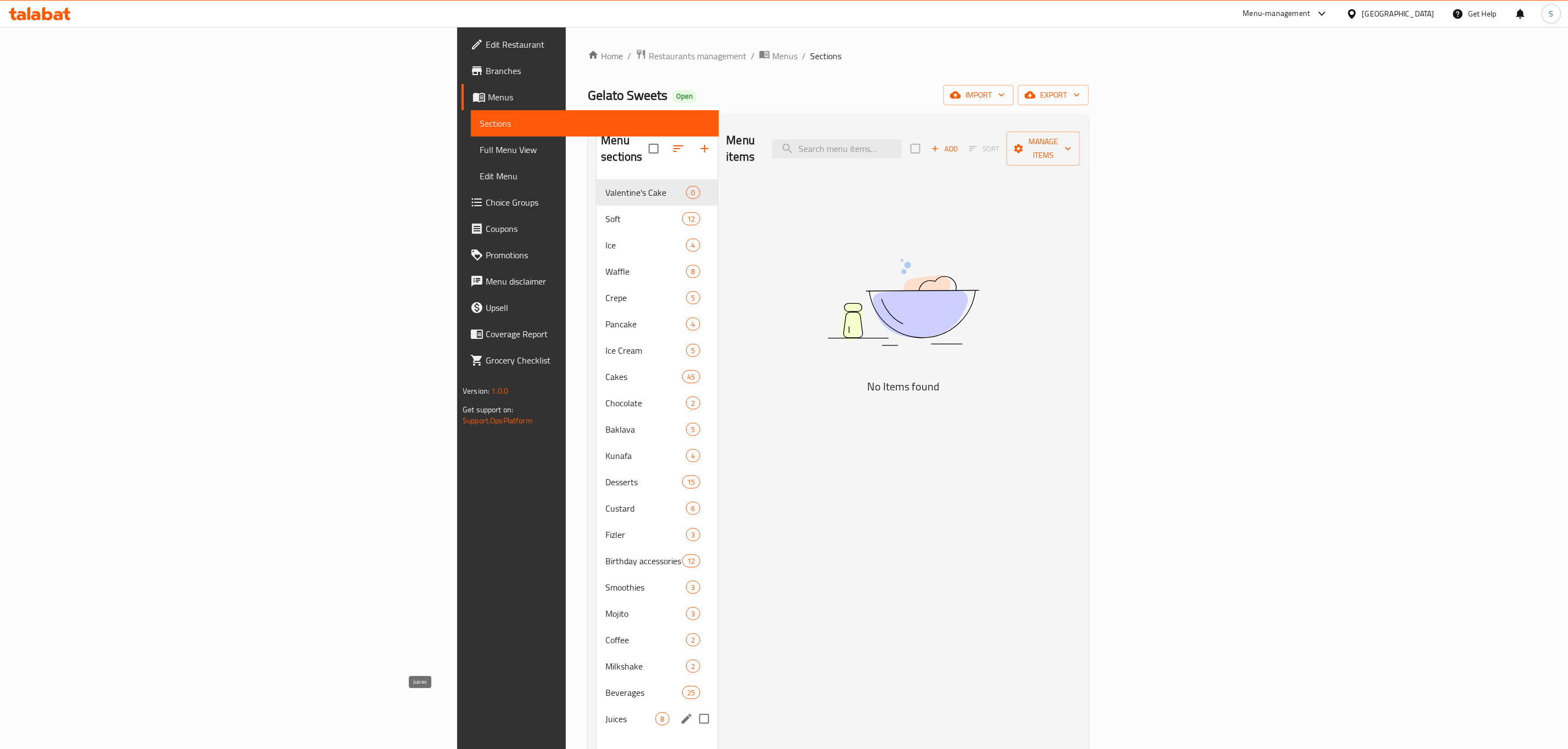
click at [605, 712] on span "Juices" at bounding box center [630, 719] width 50 height 13
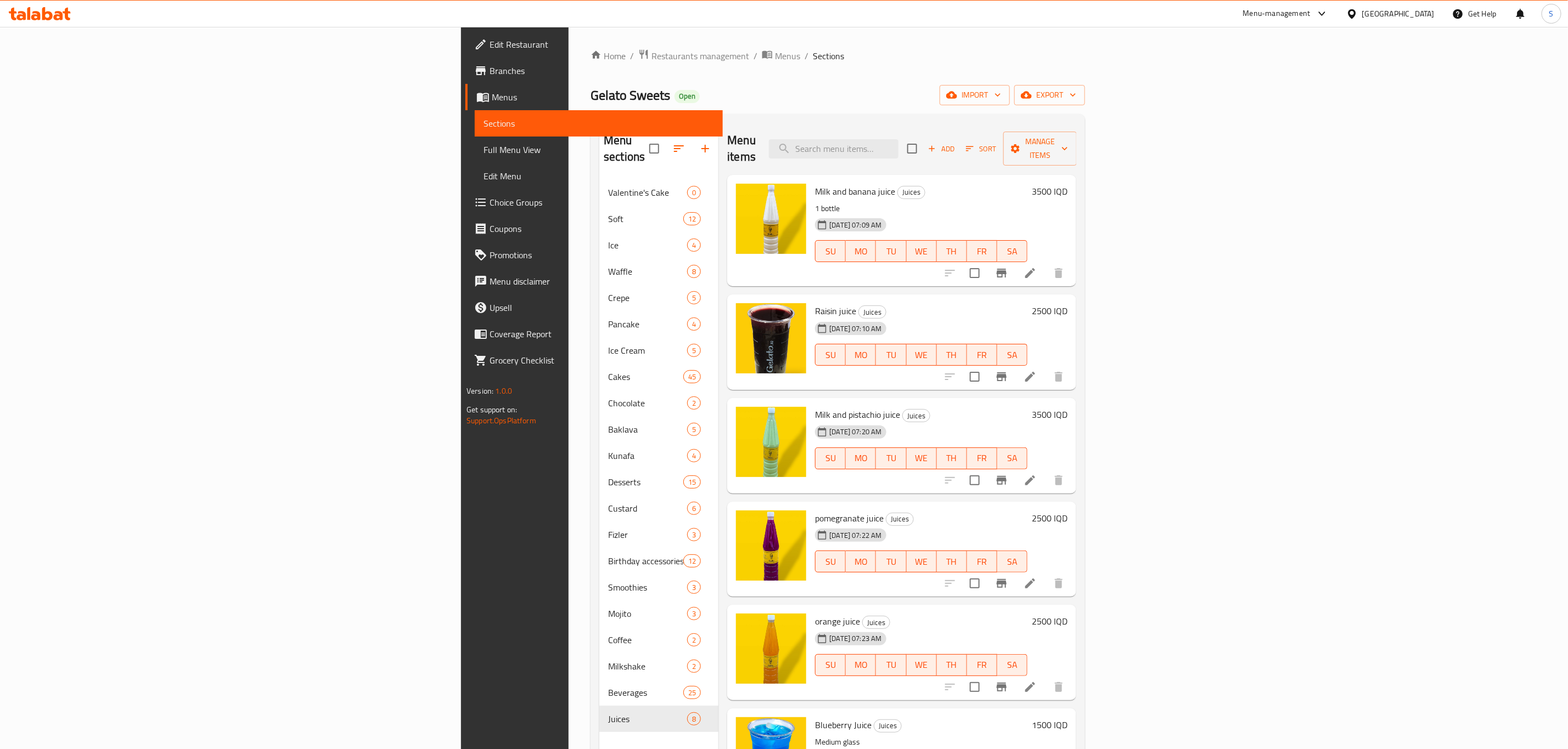
click at [1068, 511] on h6 "2500 IQD" at bounding box center [1050, 518] width 36 height 15
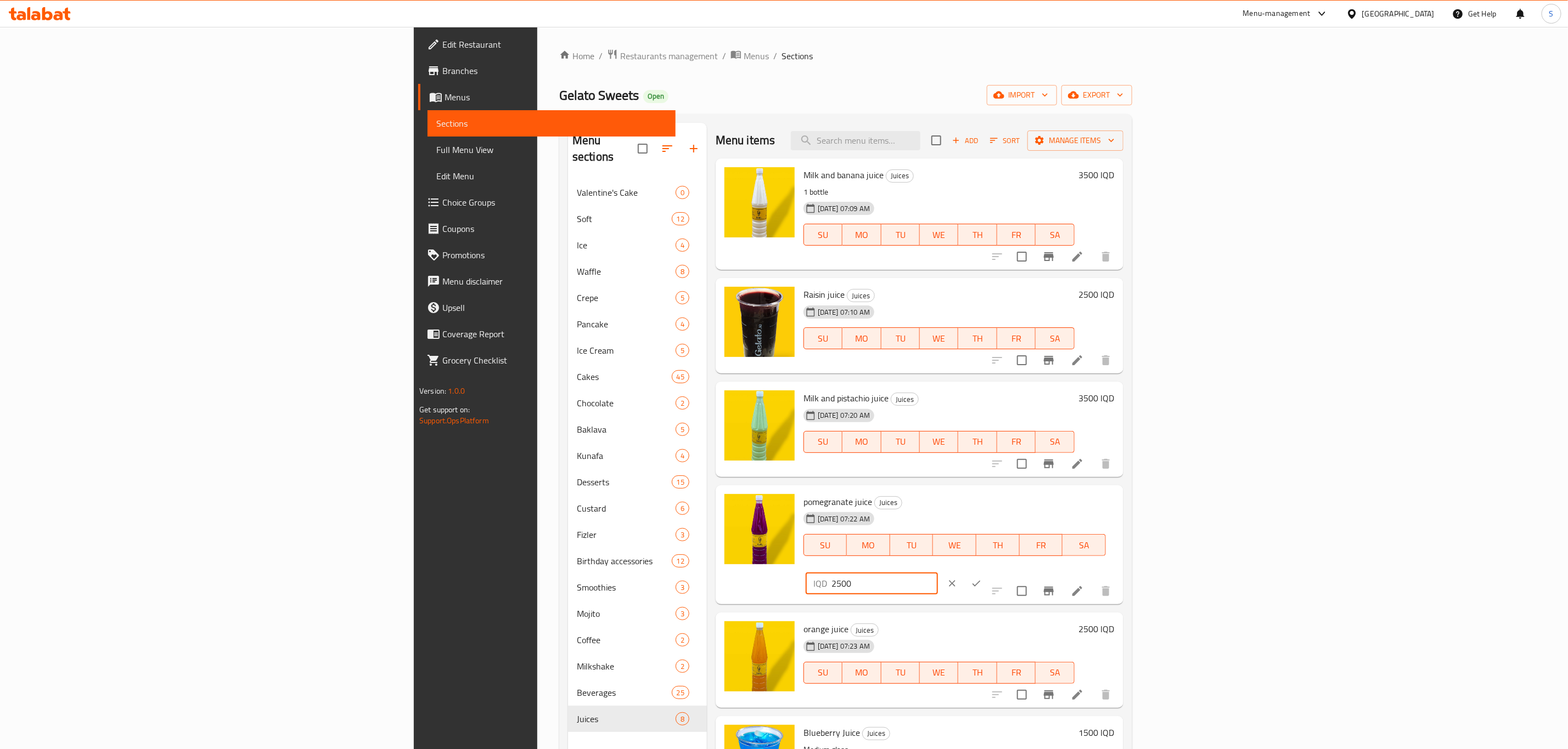
drag, startPoint x: 1410, startPoint y: 500, endPoint x: 1293, endPoint y: 502, distance: 117.0
click at [1119, 502] on div "pomegranate juice Juices [DATE] 07:22 AM SU MO TU WE TH FR SA IQD 2500 ​" at bounding box center [959, 545] width 320 height 111
paste input "30"
type input "3000"
click at [982, 578] on icon "ok" at bounding box center [976, 583] width 11 height 11
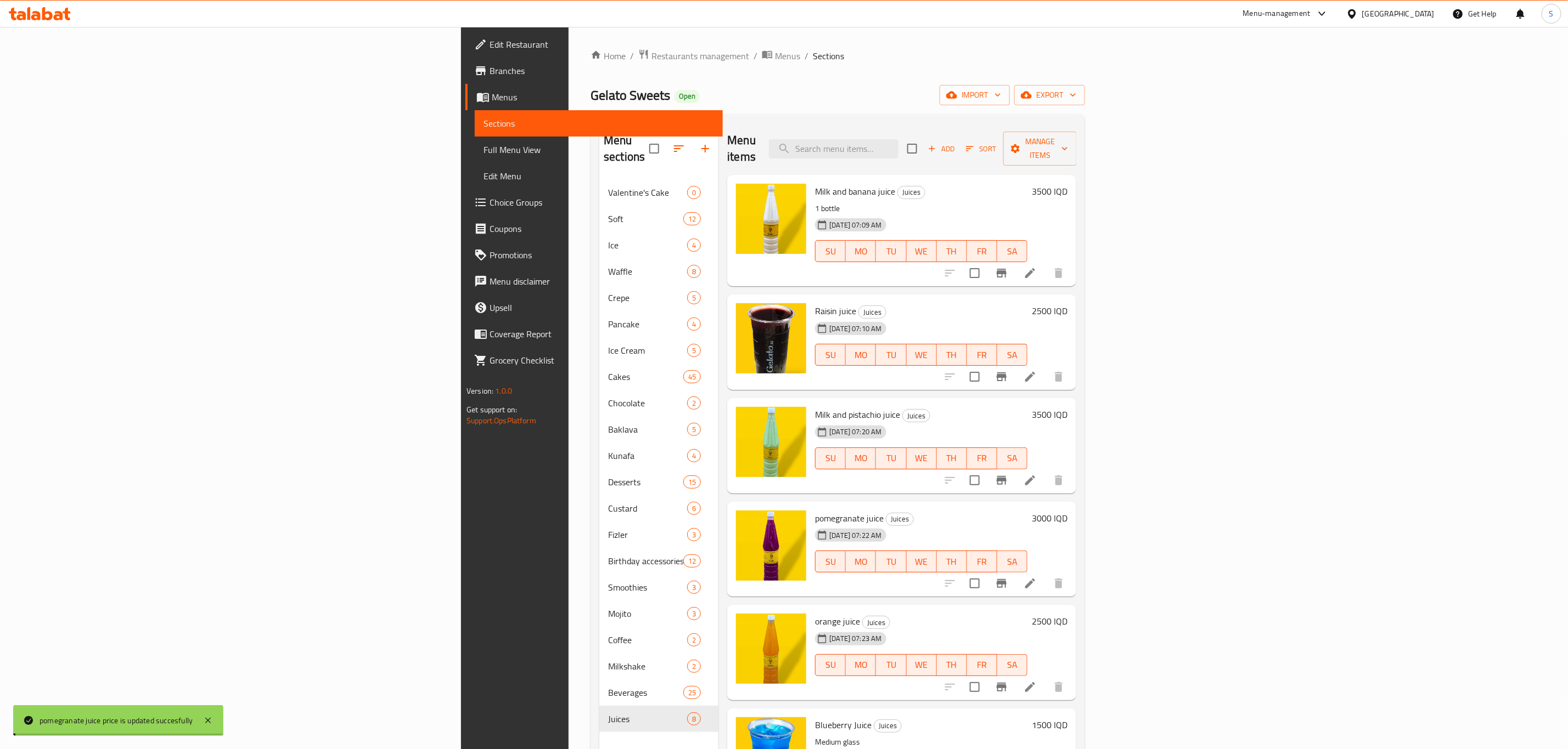
click at [1068, 614] on h6 "2500 IQD" at bounding box center [1050, 621] width 36 height 15
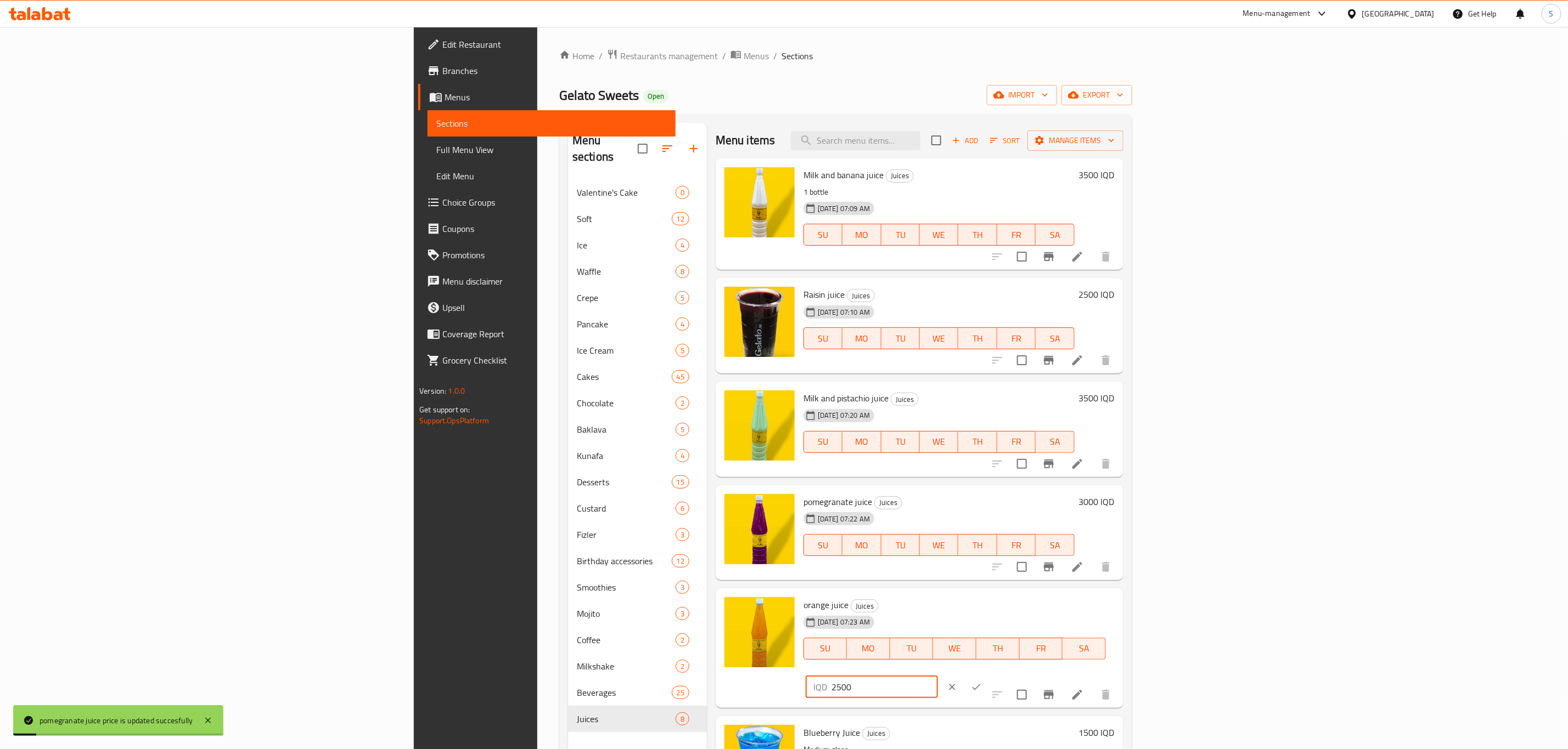
drag, startPoint x: 1372, startPoint y: 606, endPoint x: 1299, endPoint y: 604, distance: 73.0
click at [1119, 604] on div "orange juice Juices [DATE] 07:23 AM SU MO TU WE TH FR SA IQD 2500 ​" at bounding box center [959, 648] width 320 height 111
paste input "30"
type input "3000"
click at [988, 675] on button "ok" at bounding box center [976, 687] width 24 height 24
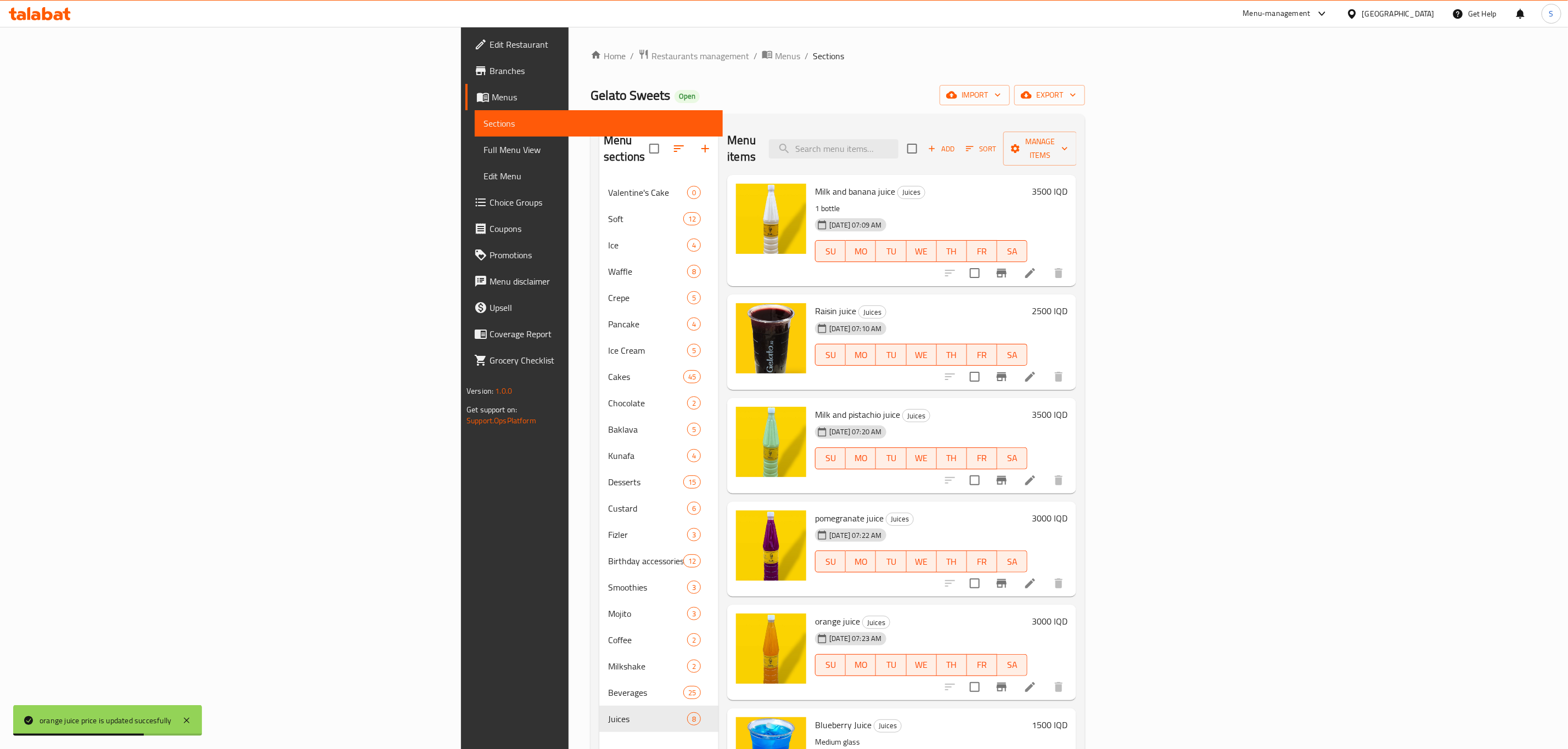
click at [1068, 304] on h6 "2500 IQD" at bounding box center [1050, 311] width 36 height 15
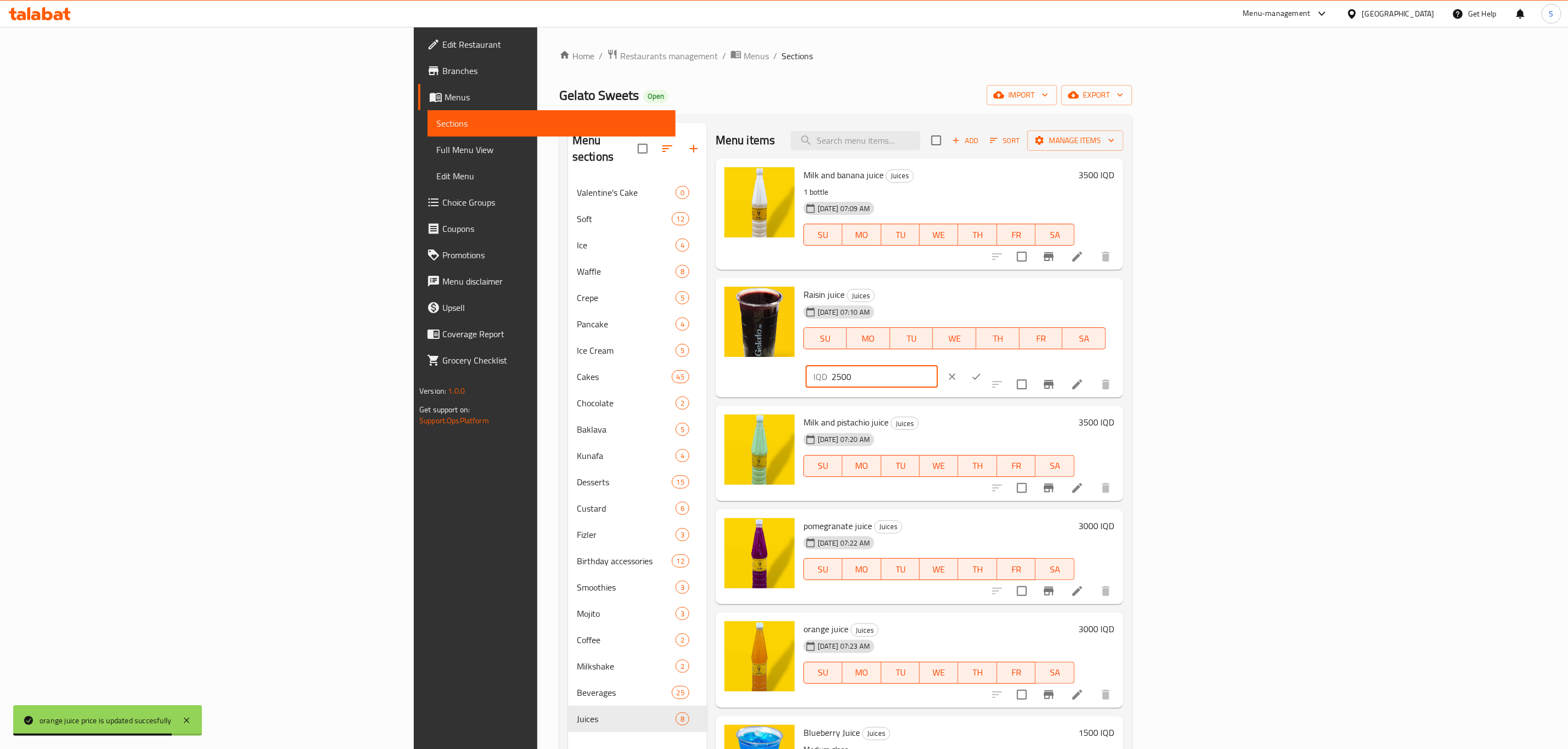
drag, startPoint x: 1411, startPoint y: 301, endPoint x: 1227, endPoint y: 336, distance: 187.3
click at [1119, 336] on div "Raisin juice Juices [DATE] 07:10 AM SU MO TU WE TH FR SA IQD 2500 ​" at bounding box center [959, 338] width 320 height 111
paste input "30"
type input "3000"
click at [982, 371] on icon "ok" at bounding box center [976, 376] width 11 height 11
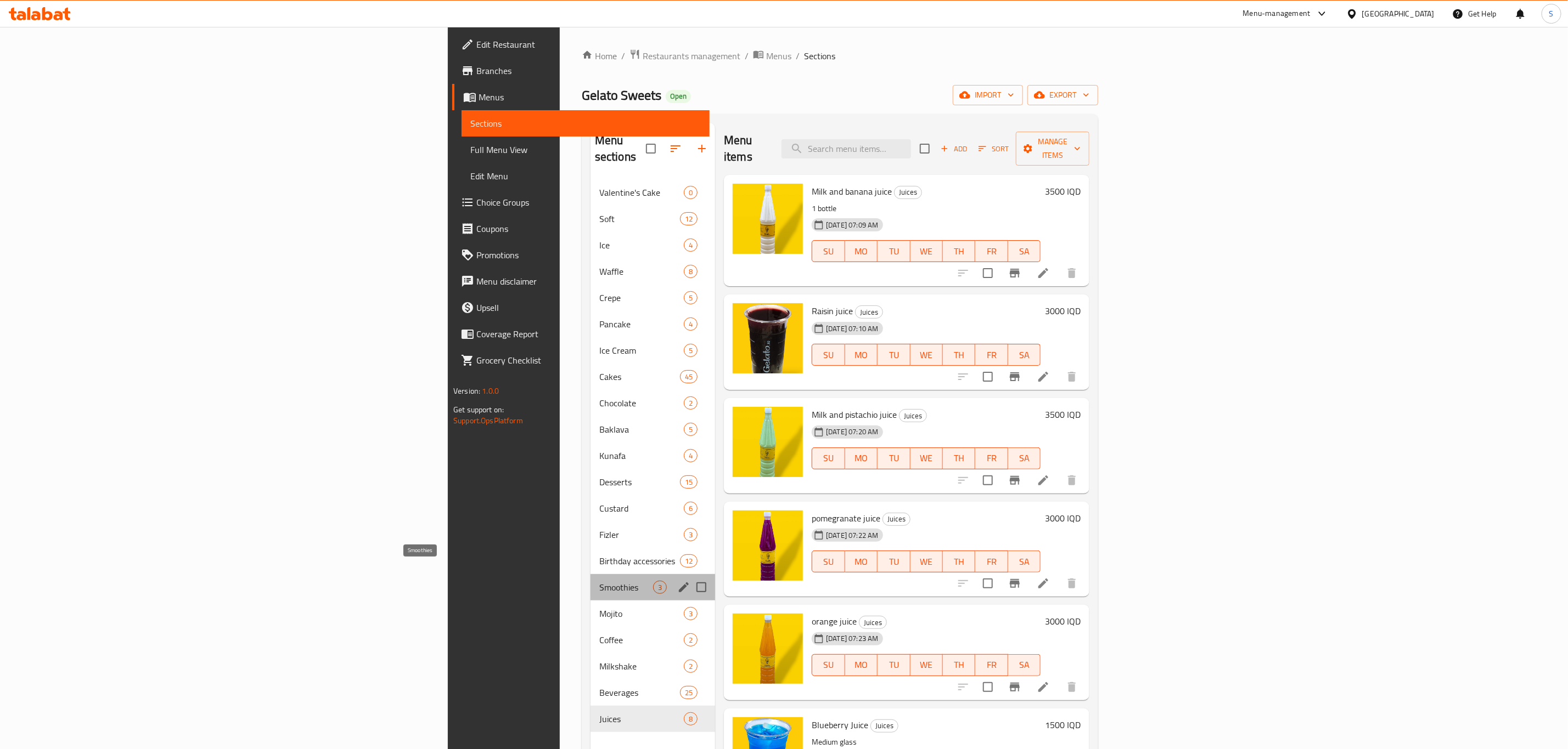
click at [599, 581] on span "Smoothies" at bounding box center [626, 587] width 54 height 13
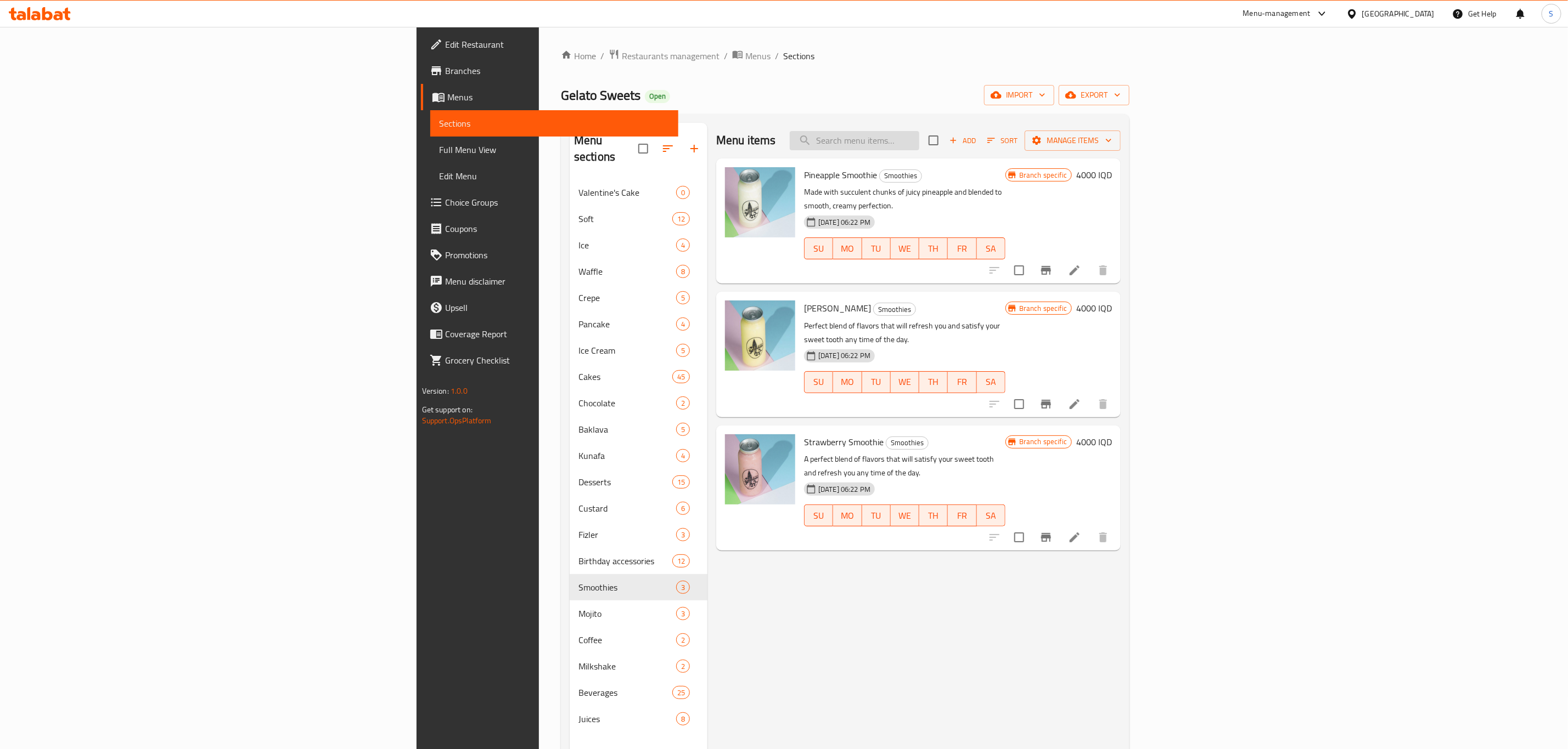
click at [919, 132] on input "search" at bounding box center [855, 140] width 130 height 19
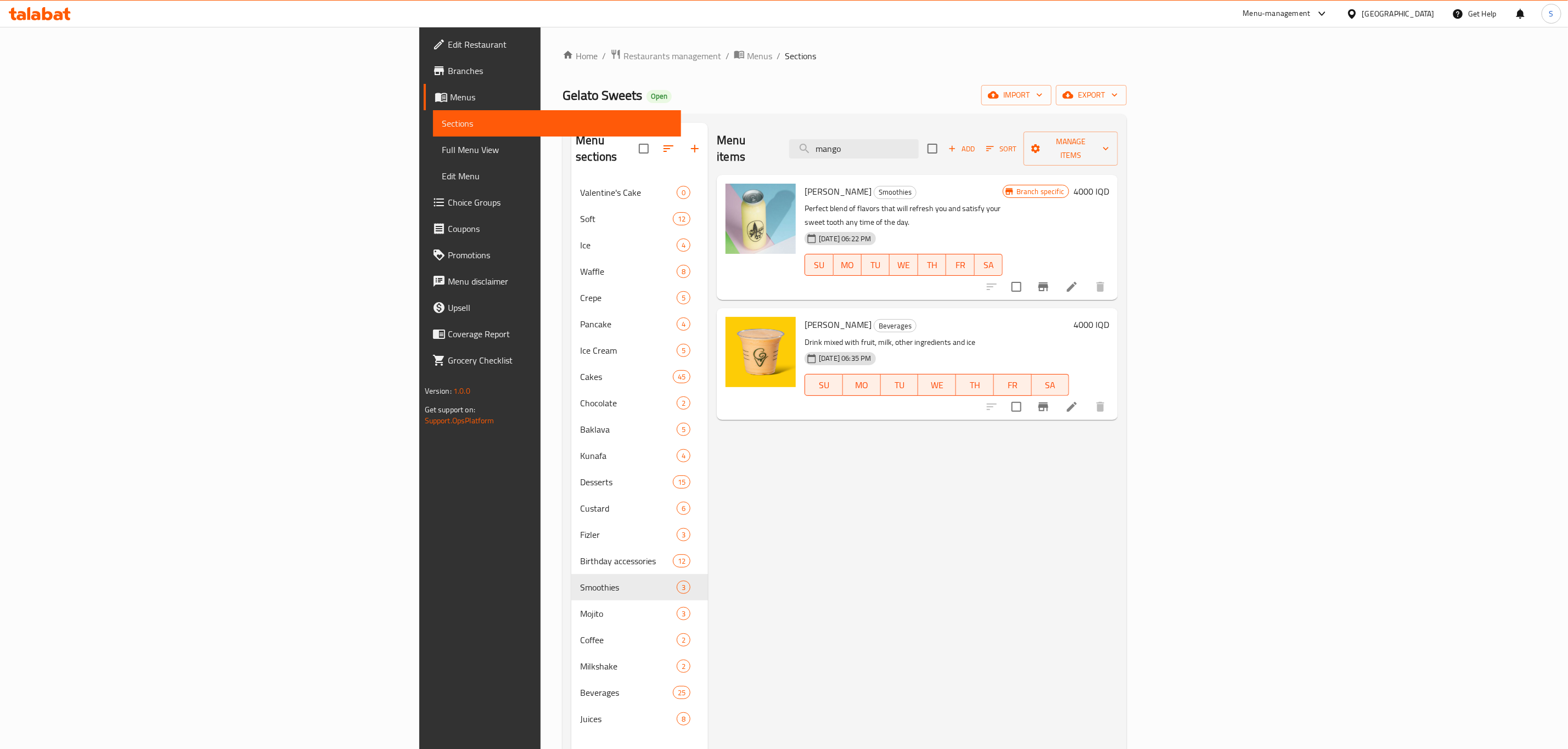
type input "mango"
click at [779, 446] on div "Menu items mango Add Sort Manage items Mango Smoothie Smoothies Perfect blend o…" at bounding box center [912, 497] width 410 height 749
click at [839, 532] on div "Menu items mango Add Sort Manage items Mango Smoothie Smoothies Perfect blend o…" at bounding box center [912, 497] width 410 height 749
